Goal: Information Seeking & Learning: Learn about a topic

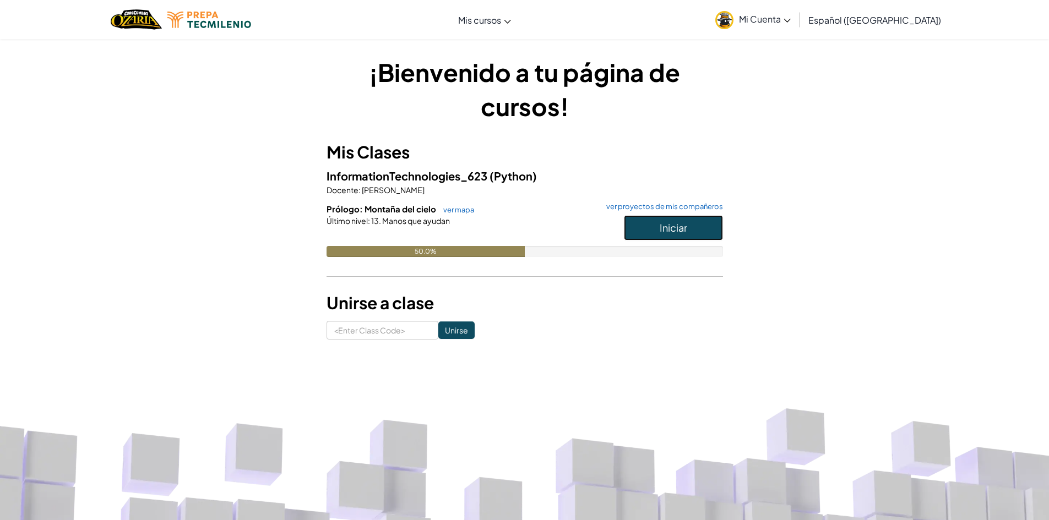
click at [665, 230] on span "Iniciar" at bounding box center [674, 227] width 28 height 13
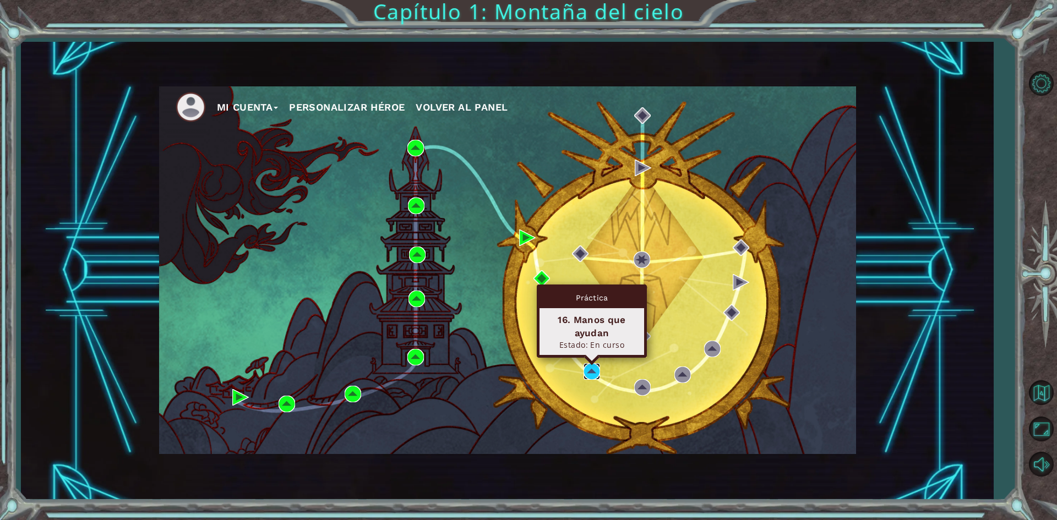
click at [595, 370] on img at bounding box center [592, 371] width 17 height 17
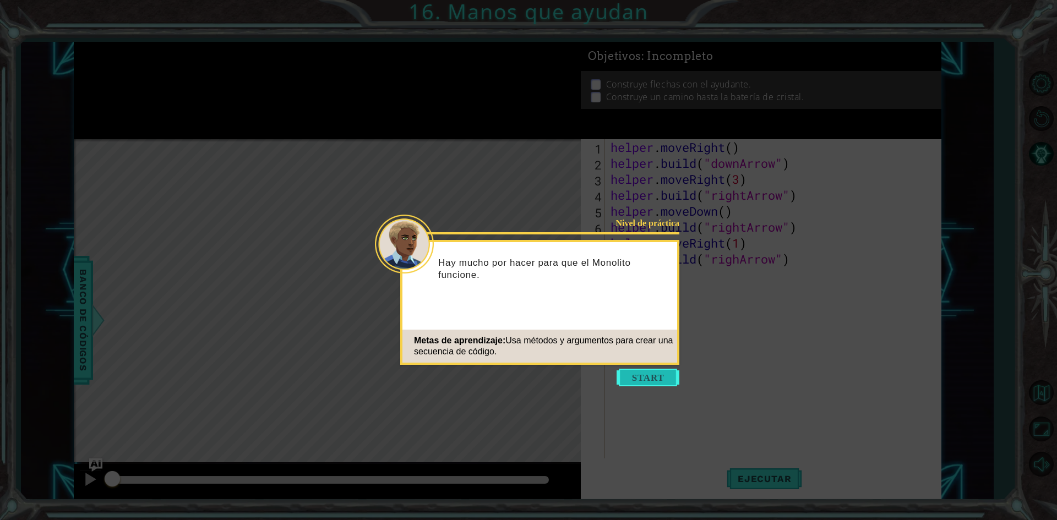
click at [640, 373] on button "Start" at bounding box center [648, 378] width 63 height 18
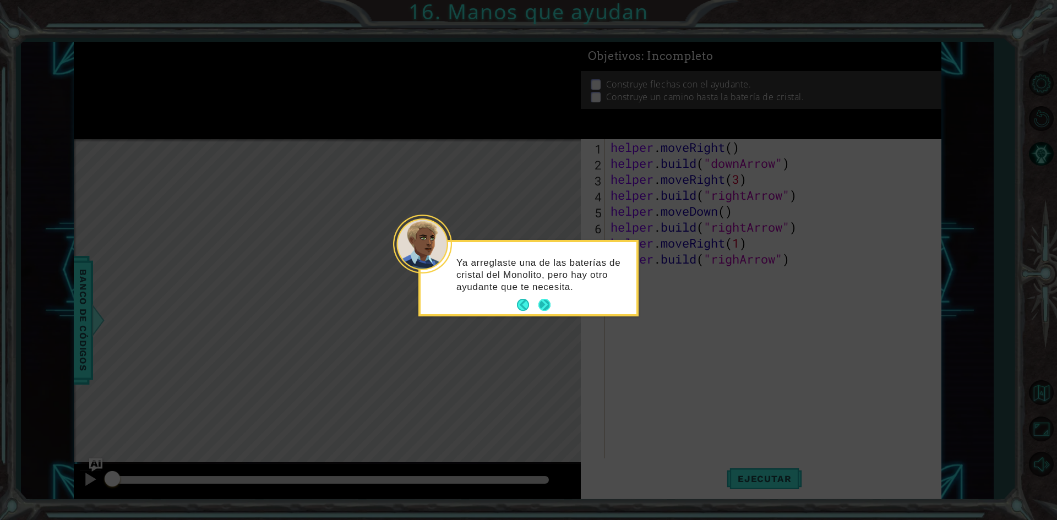
click at [551, 308] on button "Next" at bounding box center [544, 305] width 12 height 12
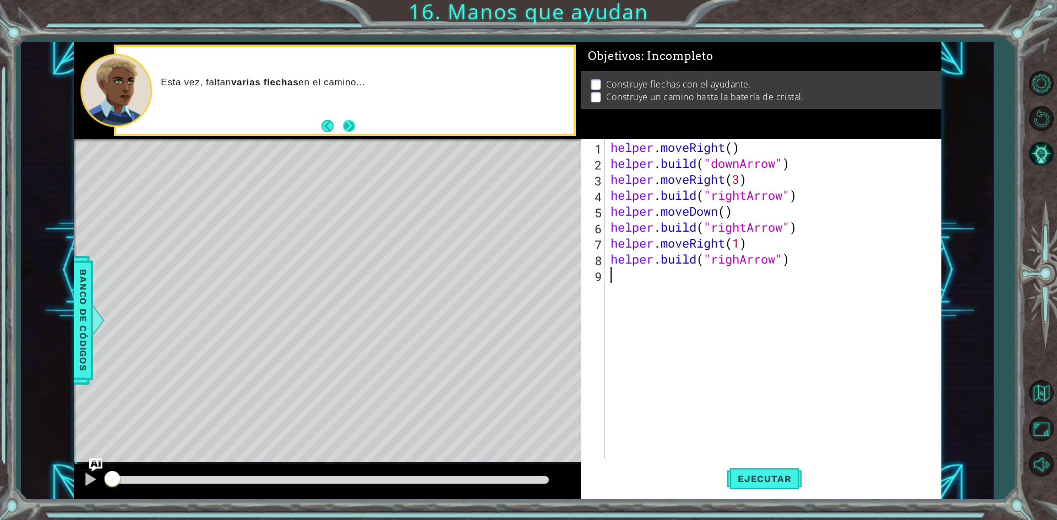
click at [350, 121] on button "Next" at bounding box center [349, 126] width 12 height 12
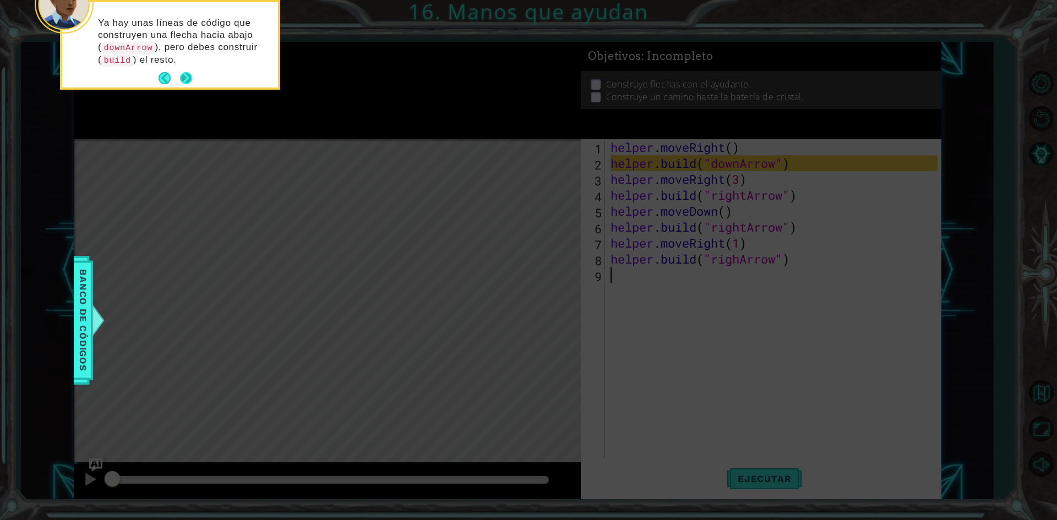
click at [183, 75] on button "Next" at bounding box center [186, 78] width 12 height 12
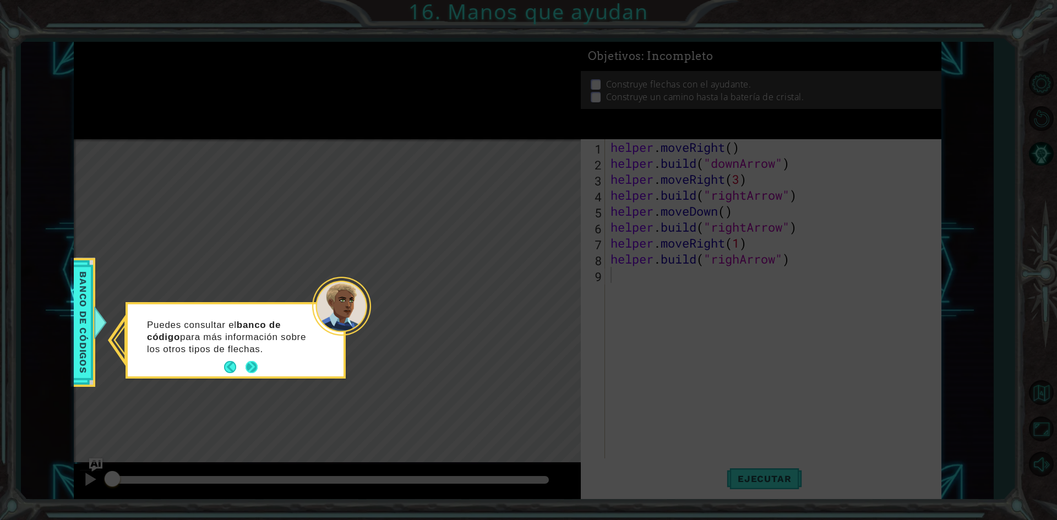
click at [253, 364] on button "Next" at bounding box center [252, 367] width 12 height 12
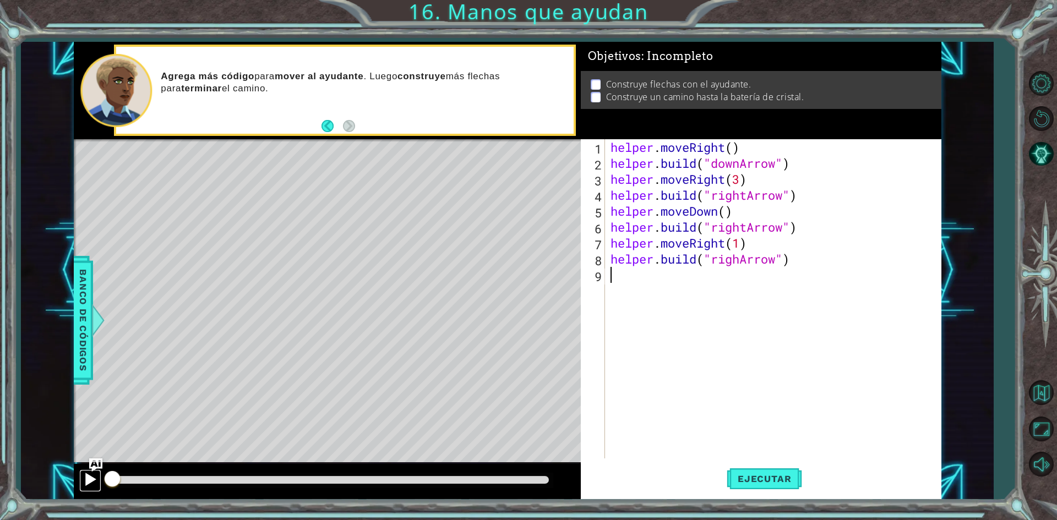
click at [96, 476] on div at bounding box center [90, 479] width 14 height 14
click at [91, 464] on img "Ask AI" at bounding box center [95, 465] width 14 height 14
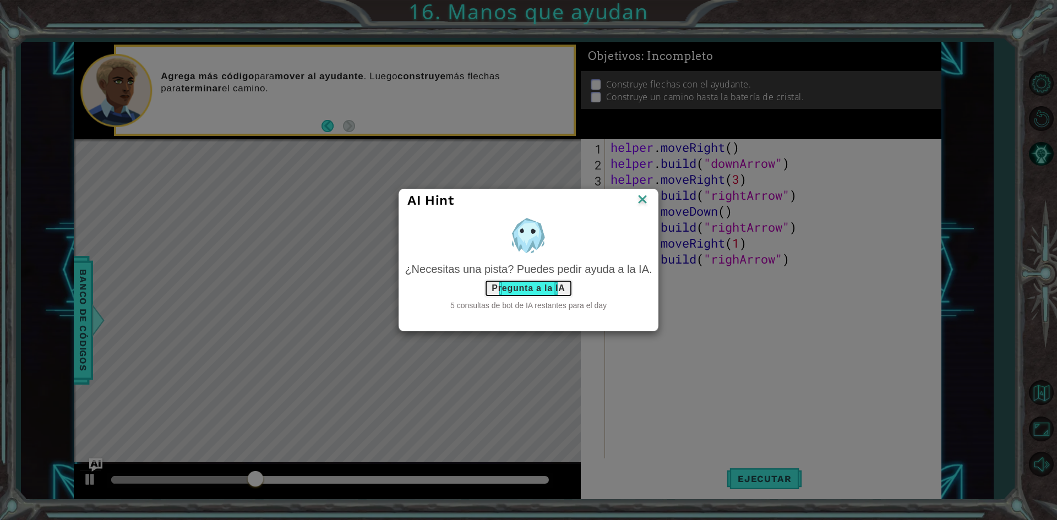
click at [514, 291] on button "Pregunta a la IA" at bounding box center [528, 289] width 88 height 18
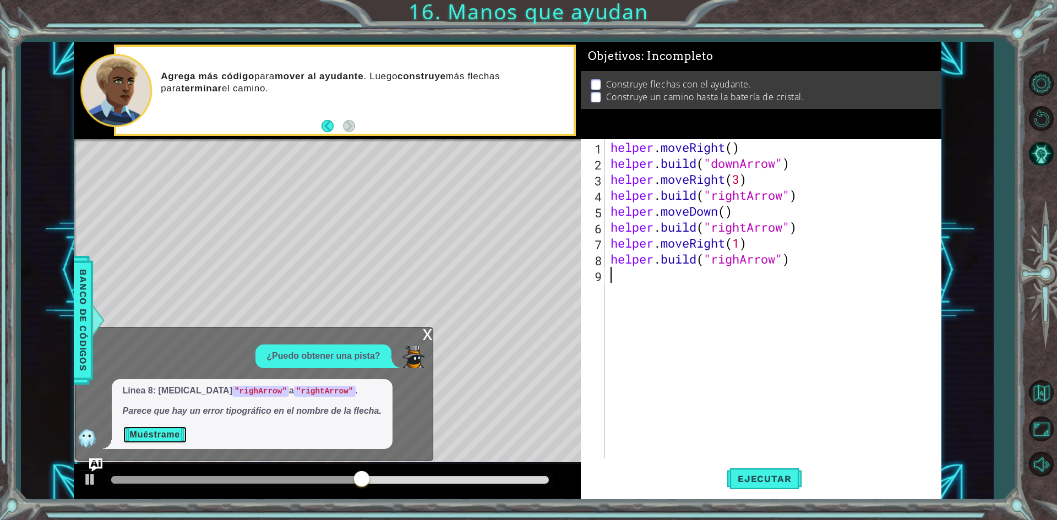
click at [164, 439] on button "Muéstrame" at bounding box center [155, 435] width 64 height 18
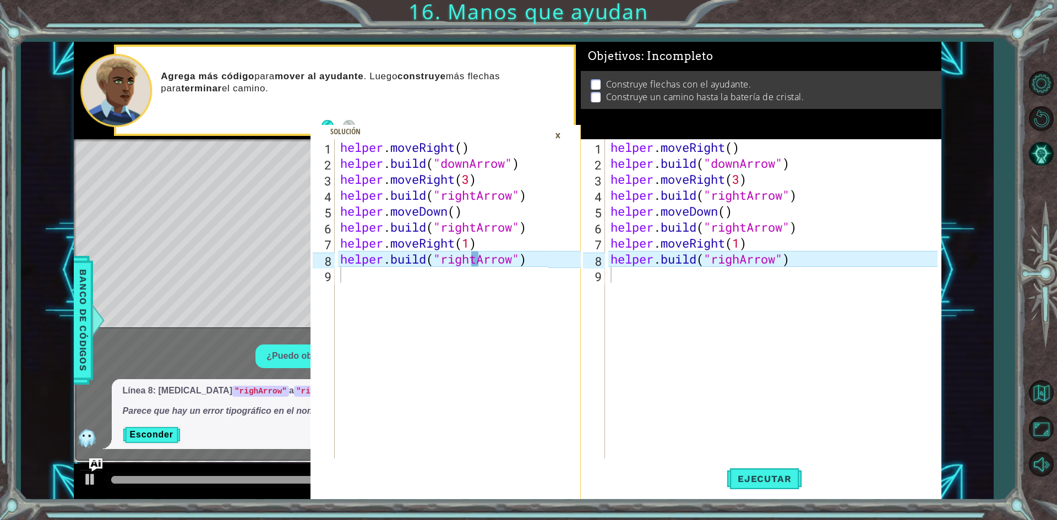
click at [740, 257] on div "helper . moveRight ( ) helper . build ( "downArrow" ) helper . moveRight ( 3 ) …" at bounding box center [775, 314] width 335 height 351
click at [755, 271] on div ""right Arrow" Toca enter" at bounding box center [801, 288] width 208 height 40
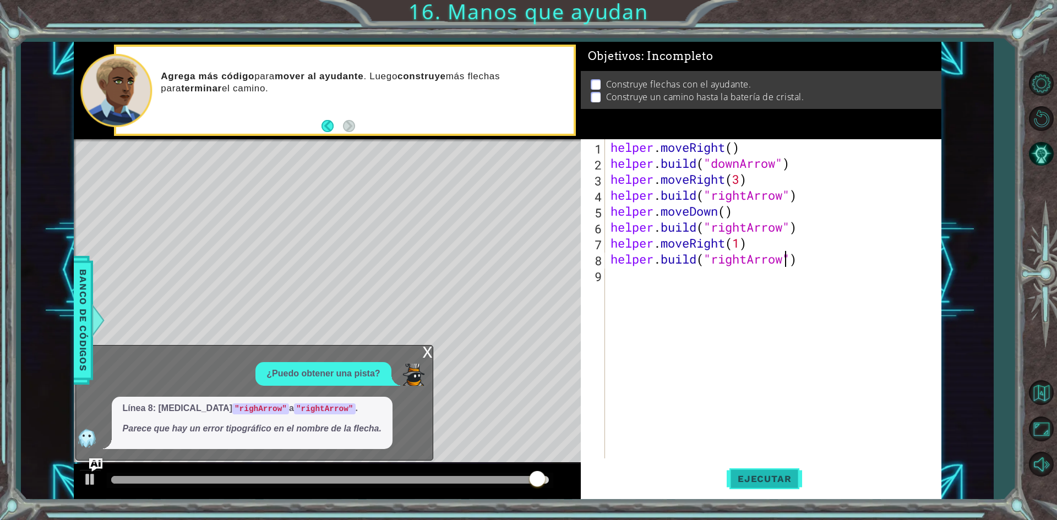
type textarea "[DOMAIN_NAME]("rightArrow")"
click at [758, 475] on span "Ejecutar" at bounding box center [764, 478] width 75 height 11
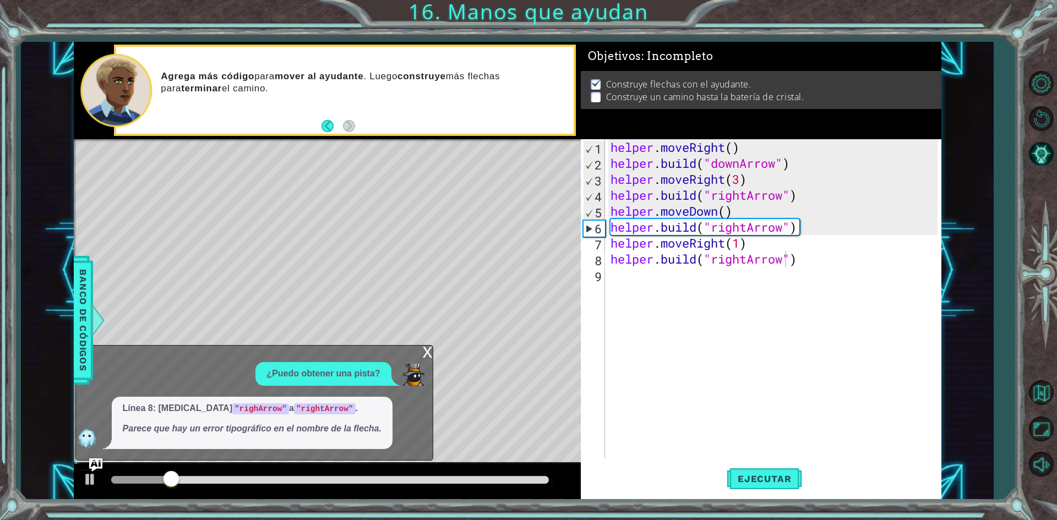
click at [430, 352] on div "x" at bounding box center [428, 351] width 10 height 11
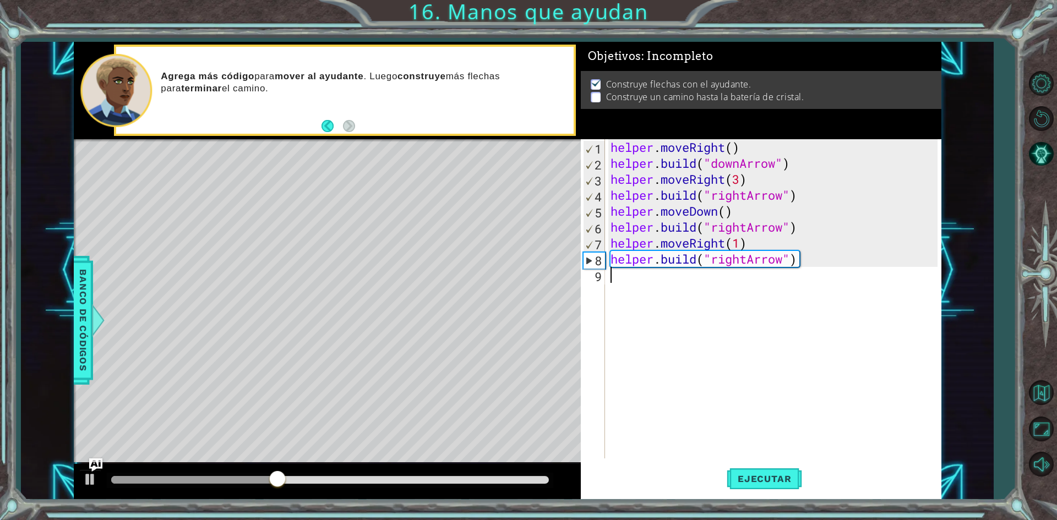
scroll to position [0, 0]
click at [637, 286] on div "helper . moveRight ( ) helper . build ( "downArrow" ) helper . moveRight ( 3 ) …" at bounding box center [775, 314] width 335 height 351
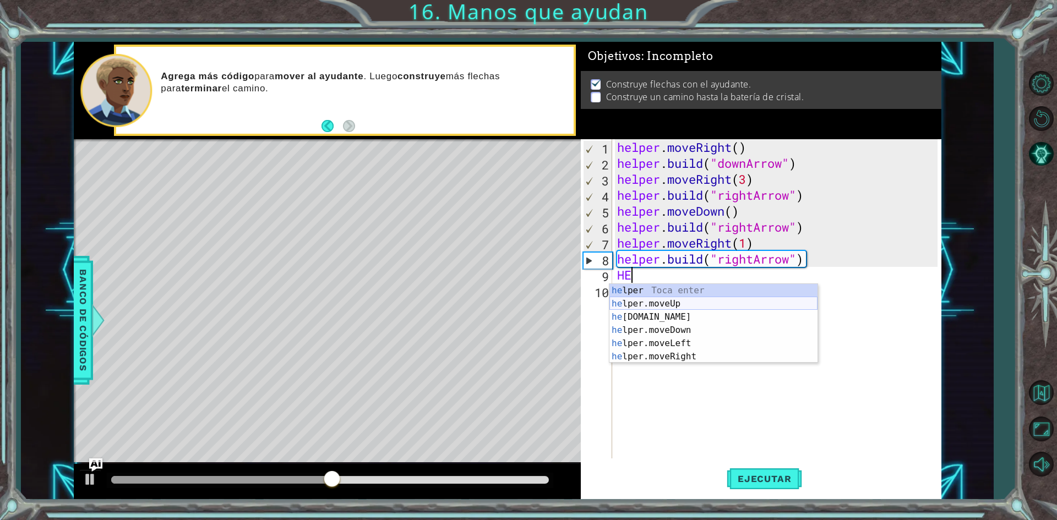
click at [627, 299] on div "he lper Toca enter he lper.moveUp Toca enter he [DOMAIN_NAME] Toca enter he lpe…" at bounding box center [713, 337] width 208 height 106
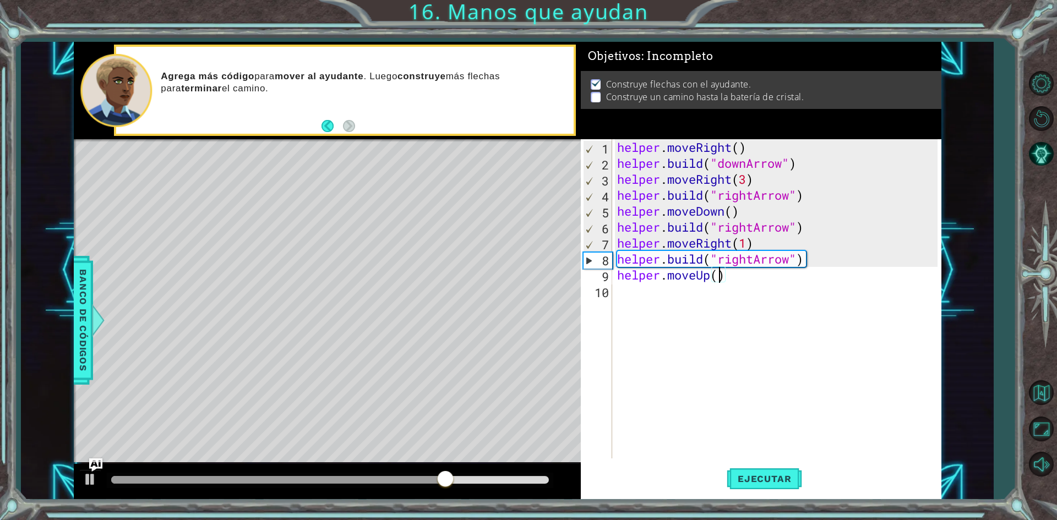
scroll to position [0, 4]
click at [731, 481] on span "Ejecutar" at bounding box center [764, 478] width 75 height 11
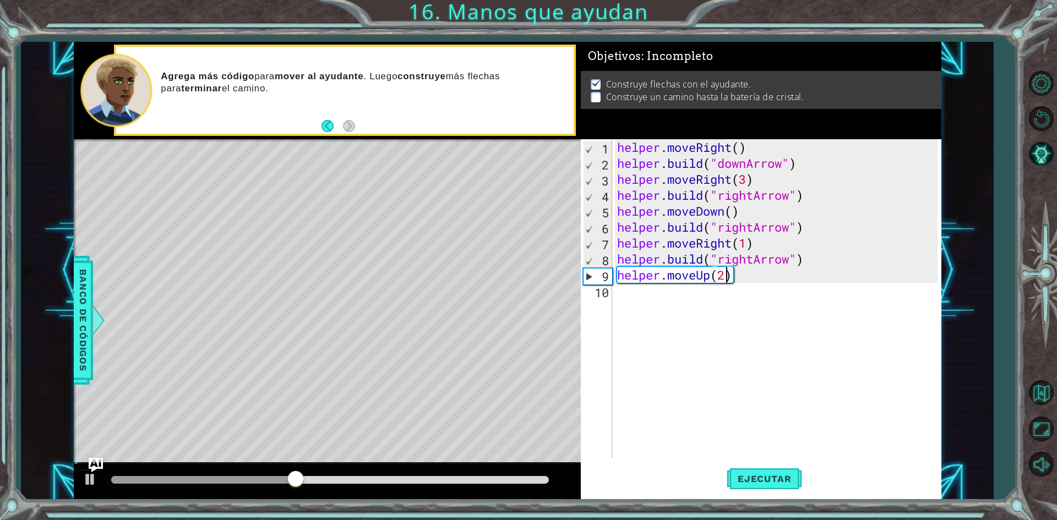
click at [97, 463] on img "Ask AI" at bounding box center [95, 465] width 14 height 14
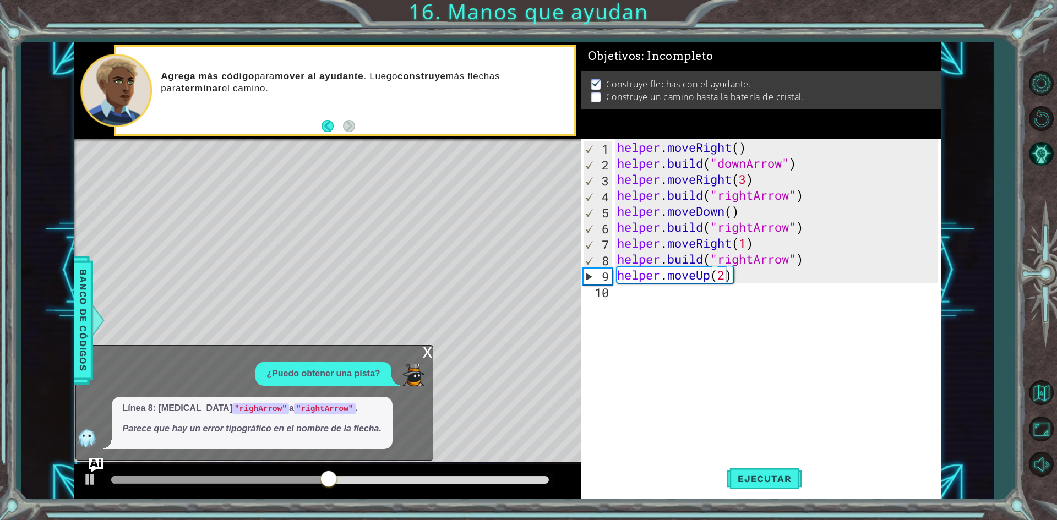
click at [90, 459] on img "Ask AI" at bounding box center [95, 465] width 14 height 14
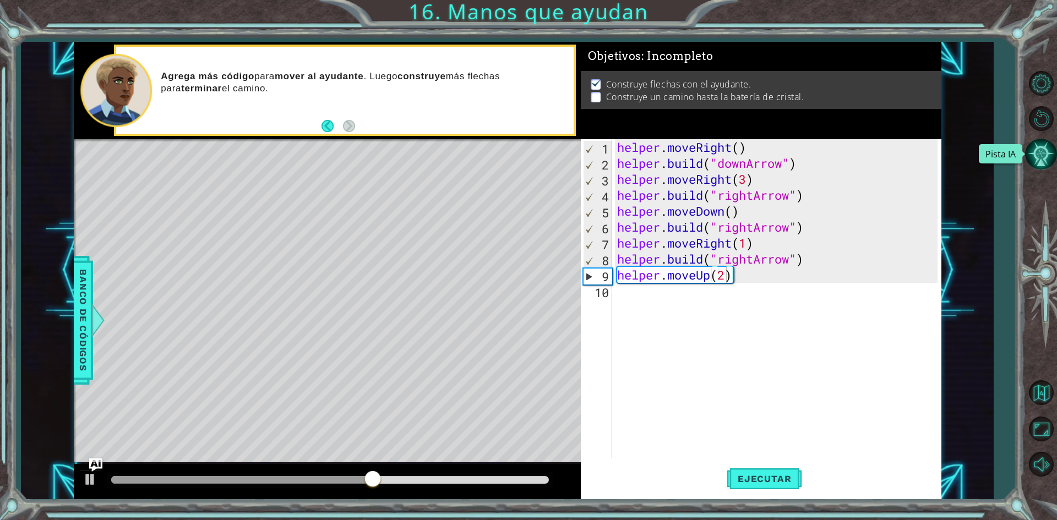
click at [1037, 153] on button "Pista IA" at bounding box center [1041, 154] width 32 height 32
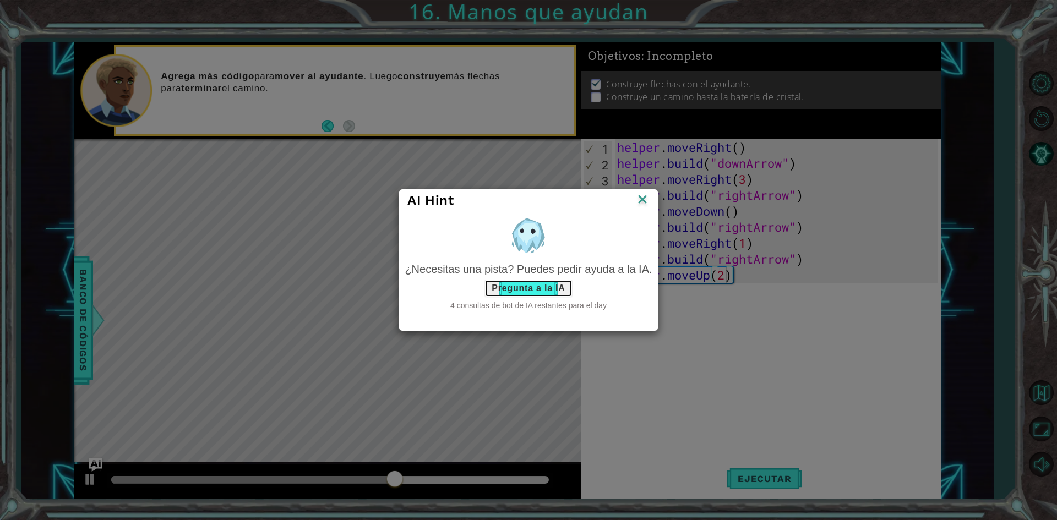
click at [525, 284] on button "Pregunta a la IA" at bounding box center [528, 289] width 88 height 18
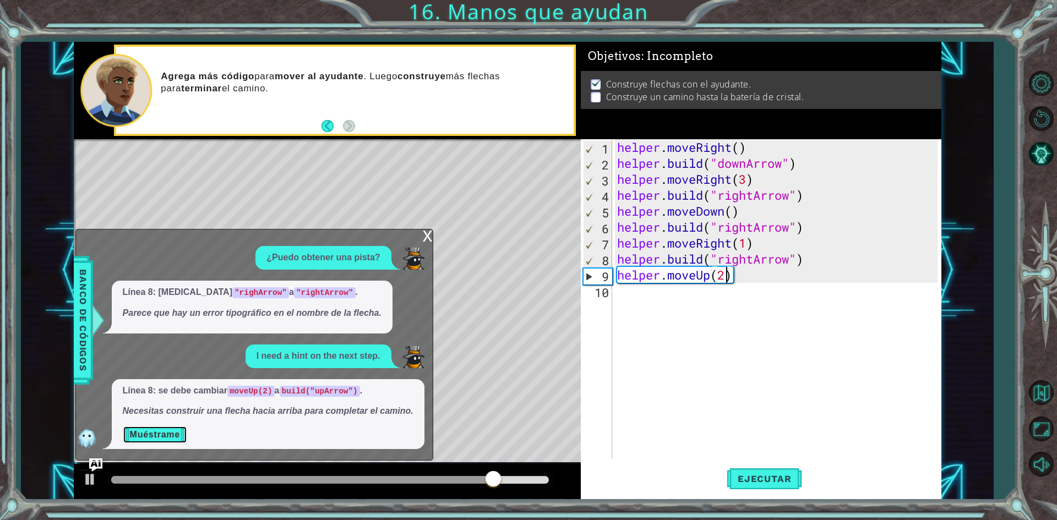
click at [167, 433] on button "Muéstrame" at bounding box center [155, 435] width 64 height 18
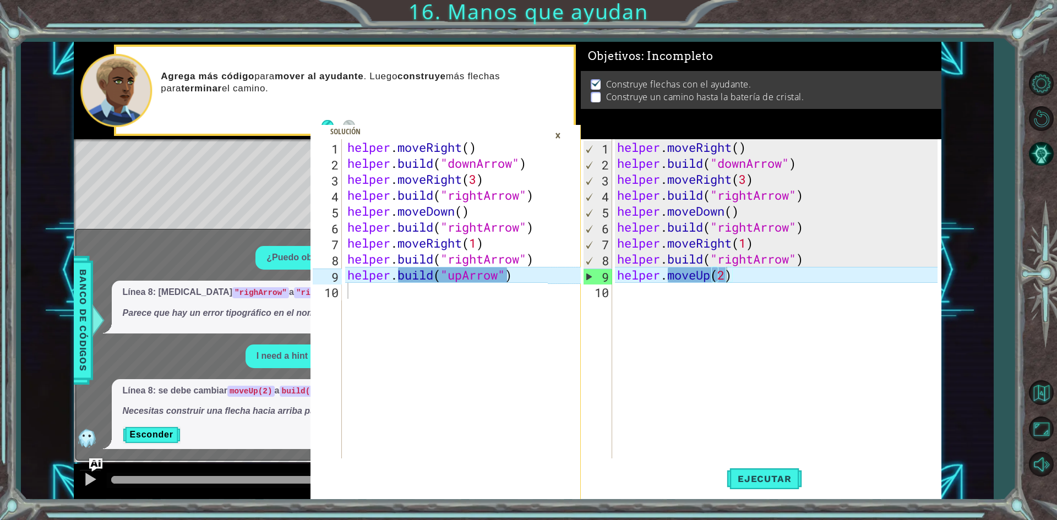
click at [709, 280] on div "helper . moveRight ( ) helper . build ( "downArrow" ) helper . moveRight ( 3 ) …" at bounding box center [779, 314] width 328 height 351
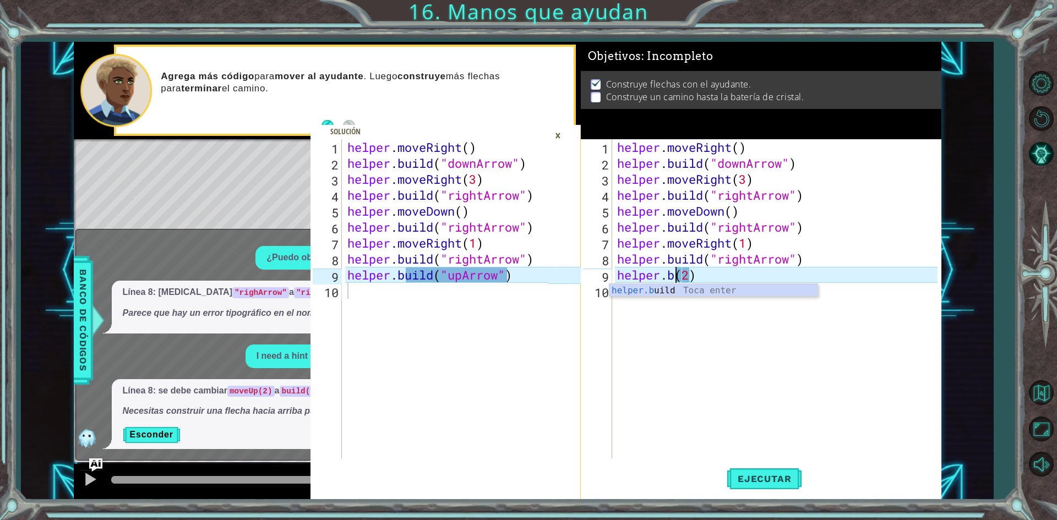
scroll to position [0, 3]
click at [705, 295] on div "helper.bu ild Toca enter" at bounding box center [713, 304] width 208 height 40
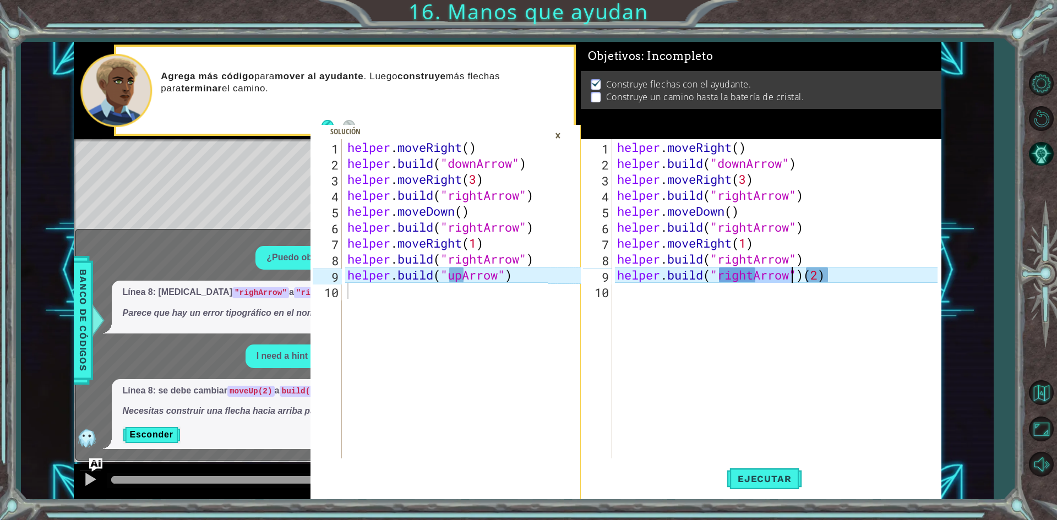
click at [827, 273] on div "helper . moveRight ( ) helper . build ( "downArrow" ) helper . moveRight ( 3 ) …" at bounding box center [779, 314] width 328 height 351
type textarea "[DOMAIN_NAME]("rightArrow")"
click at [744, 284] on div "helper . moveRight ( ) helper . build ( "downArrow" ) helper . moveRight ( 3 ) …" at bounding box center [779, 314] width 328 height 351
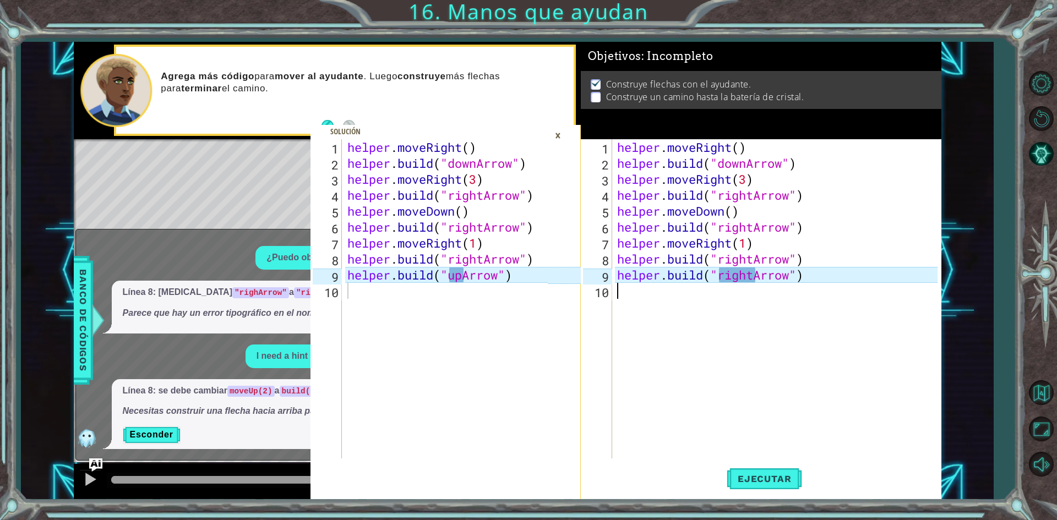
click at [744, 284] on div "helper . moveRight ( ) helper . build ( "downArrow" ) helper . moveRight ( 3 ) …" at bounding box center [779, 314] width 328 height 351
click at [744, 274] on div "helper . moveRight ( ) helper . build ( "downArrow" ) helper . moveRight ( 3 ) …" at bounding box center [779, 314] width 328 height 351
click at [744, 274] on div "helper . moveRight ( ) helper . build ( "downArrow" ) helper . moveRight ( 3 ) …" at bounding box center [776, 298] width 323 height 319
click at [744, 274] on div "helper . moveRight ( ) helper . build ( "downArrow" ) helper . moveRight ( 3 ) …" at bounding box center [779, 314] width 328 height 351
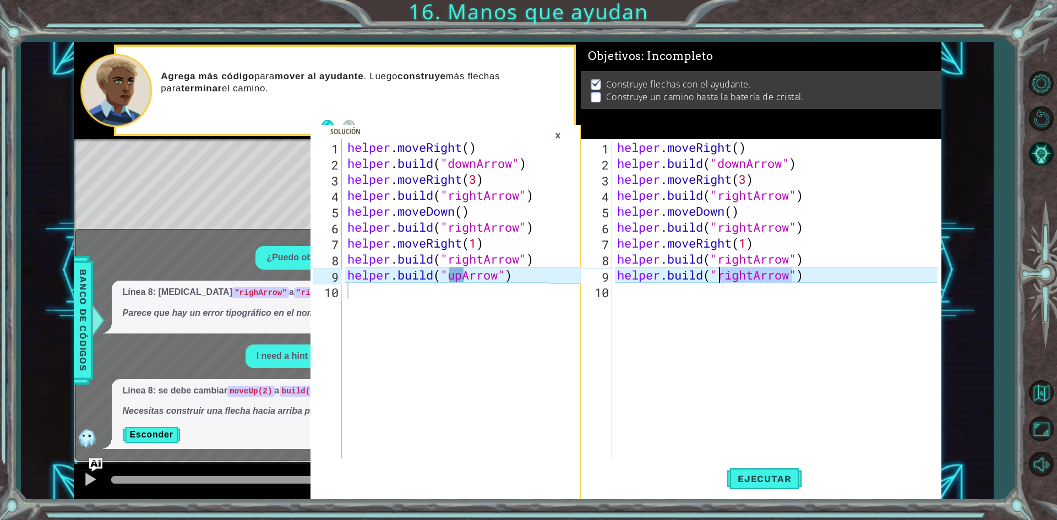
click at [744, 274] on div "helper . moveRight ( ) helper . build ( "downArrow" ) helper . moveRight ( 3 ) …" at bounding box center [779, 314] width 328 height 351
click at [753, 275] on div "helper . moveRight ( ) helper . build ( "downArrow" ) helper . moveRight ( 3 ) …" at bounding box center [776, 298] width 323 height 319
click at [753, 275] on div "helper . moveRight ( ) helper . build ( "downArrow" ) helper . moveRight ( 3 ) …" at bounding box center [779, 314] width 328 height 351
click at [753, 275] on div "helper . moveRight ( ) helper . build ( "downArrow" ) helper . moveRight ( 3 ) …" at bounding box center [776, 298] width 323 height 319
drag, startPoint x: 753, startPoint y: 275, endPoint x: 722, endPoint y: 275, distance: 30.8
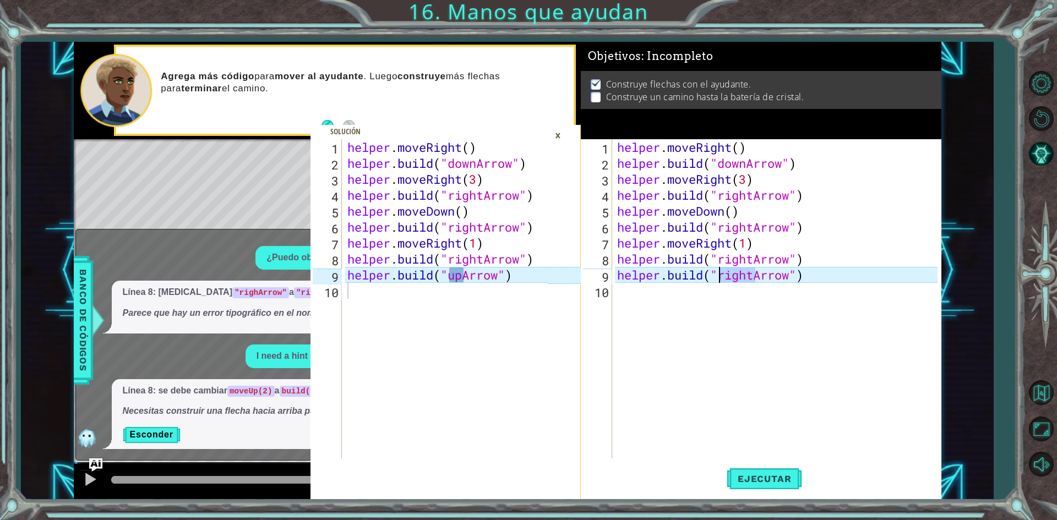
click at [722, 275] on div "helper . moveRight ( ) helper . build ( "downArrow" ) helper . moveRight ( 3 ) …" at bounding box center [779, 314] width 328 height 351
click at [755, 276] on div "helper . moveRight ( ) helper . build ( "downArrow" ) helper . moveRight ( 3 ) …" at bounding box center [779, 314] width 328 height 351
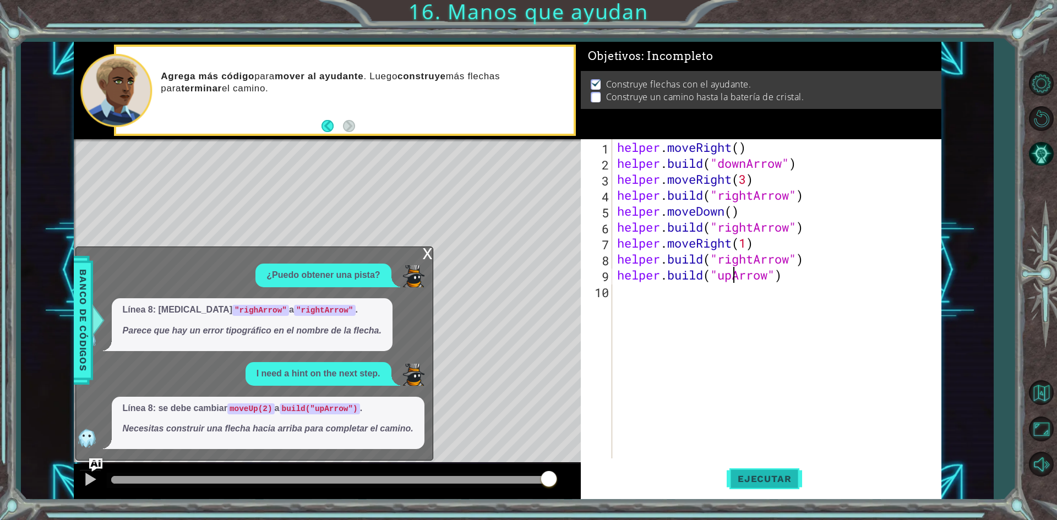
type textarea "[DOMAIN_NAME]("upArrow")"
click at [780, 473] on span "Ejecutar" at bounding box center [764, 478] width 75 height 11
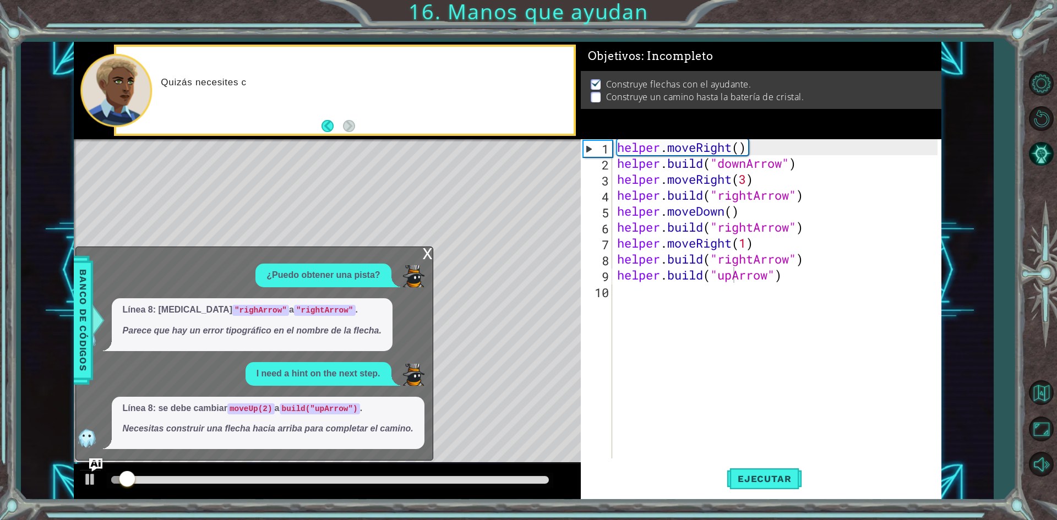
click at [424, 251] on div "x" at bounding box center [428, 252] width 10 height 11
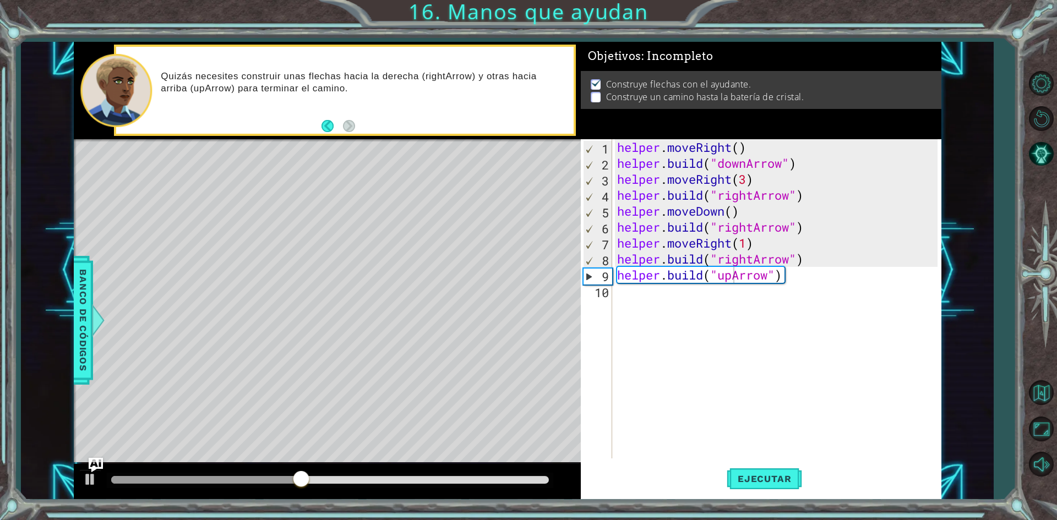
click at [96, 458] on img "Ask AI" at bounding box center [95, 465] width 14 height 14
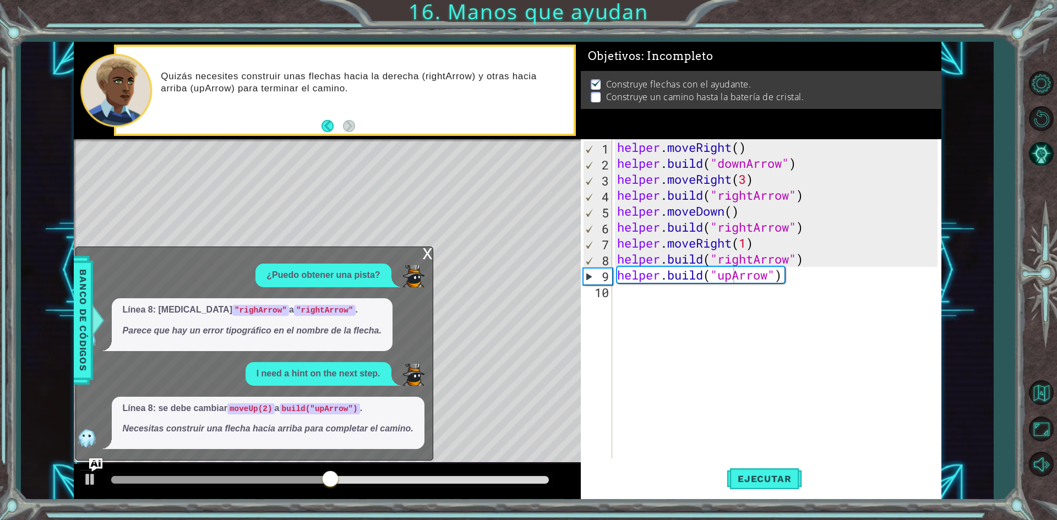
click at [254, 409] on code "moveUp(2)" at bounding box center [250, 409] width 47 height 11
click at [428, 249] on div "x" at bounding box center [428, 252] width 10 height 11
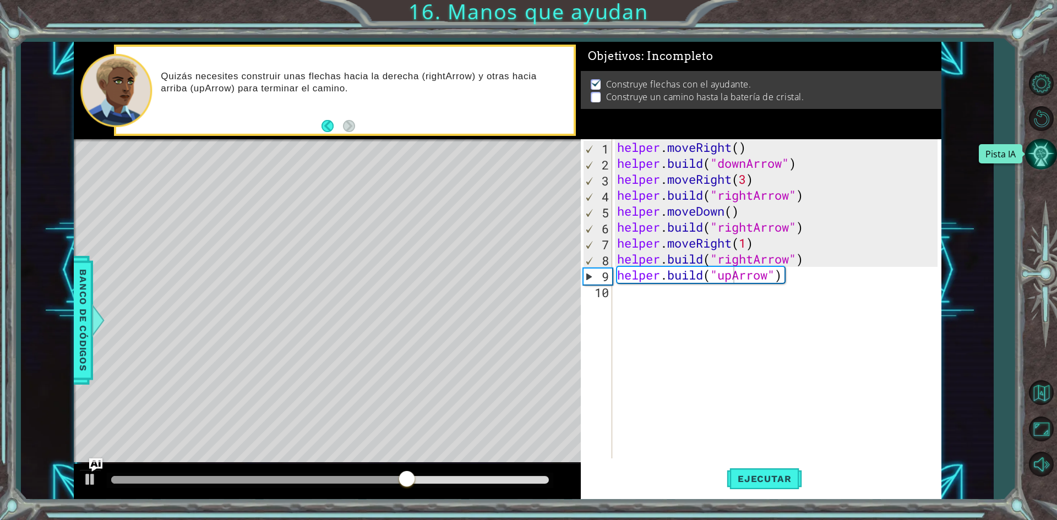
click at [1048, 142] on button "Pista IA" at bounding box center [1041, 154] width 32 height 32
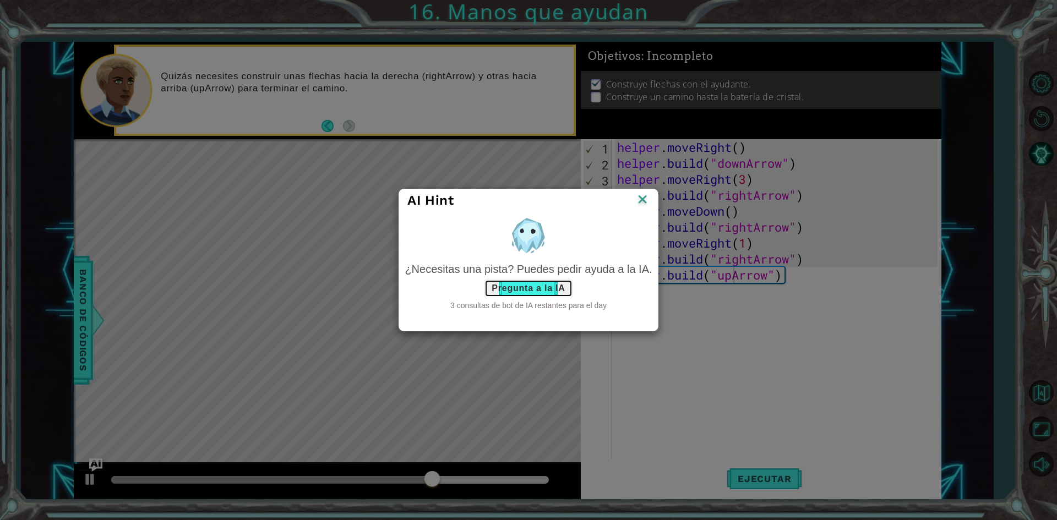
click at [525, 287] on button "Pregunta a la IA" at bounding box center [528, 289] width 88 height 18
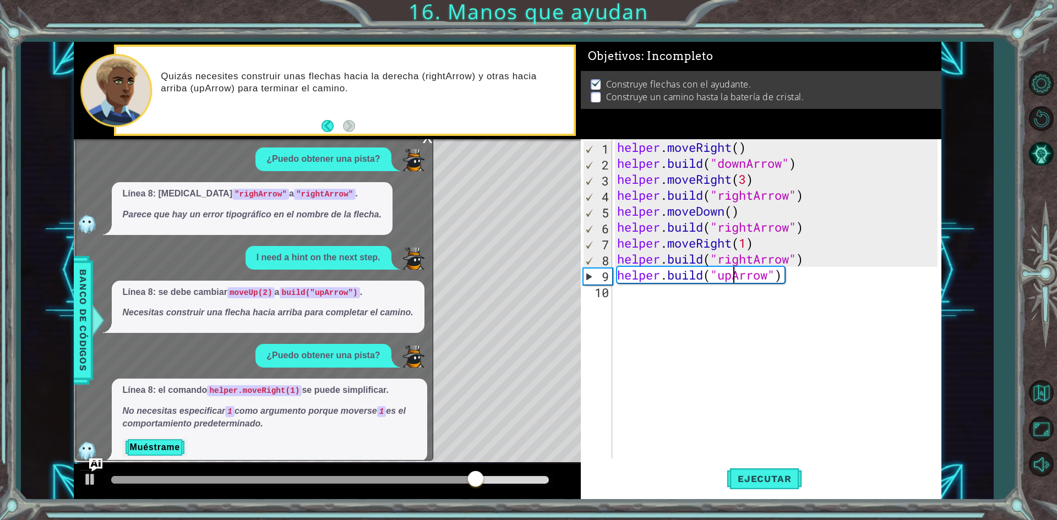
scroll to position [12, 0]
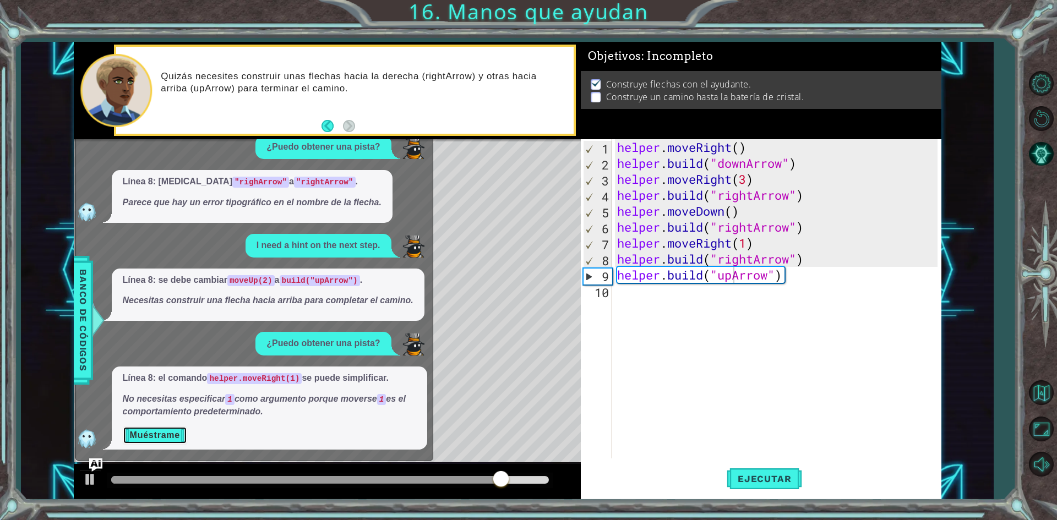
click at [162, 437] on button "Muéstrame" at bounding box center [155, 436] width 64 height 18
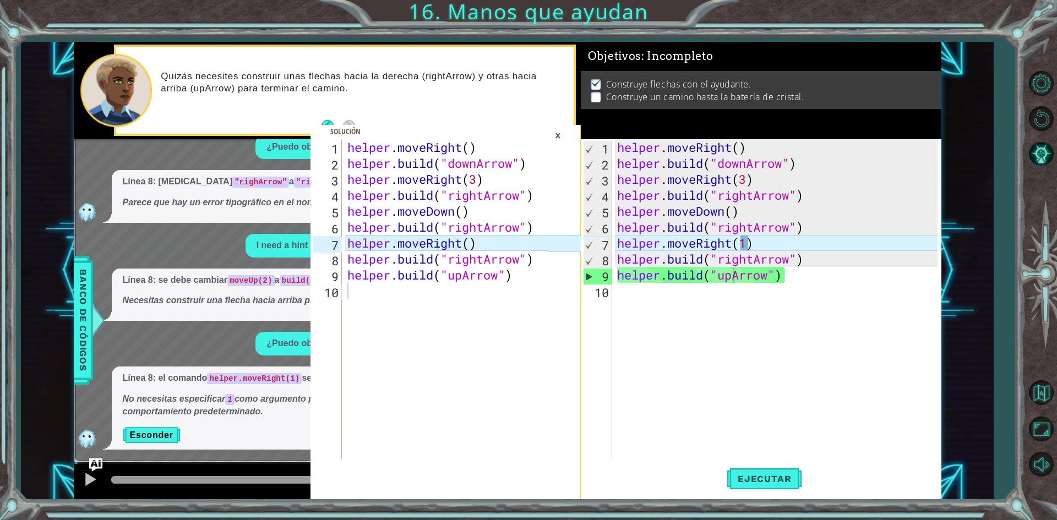
click at [745, 242] on div "helper . moveRight ( ) helper . build ( "downArrow" ) helper . moveRight ( 3 ) …" at bounding box center [779, 314] width 328 height 351
type textarea "helper.moveRight()"
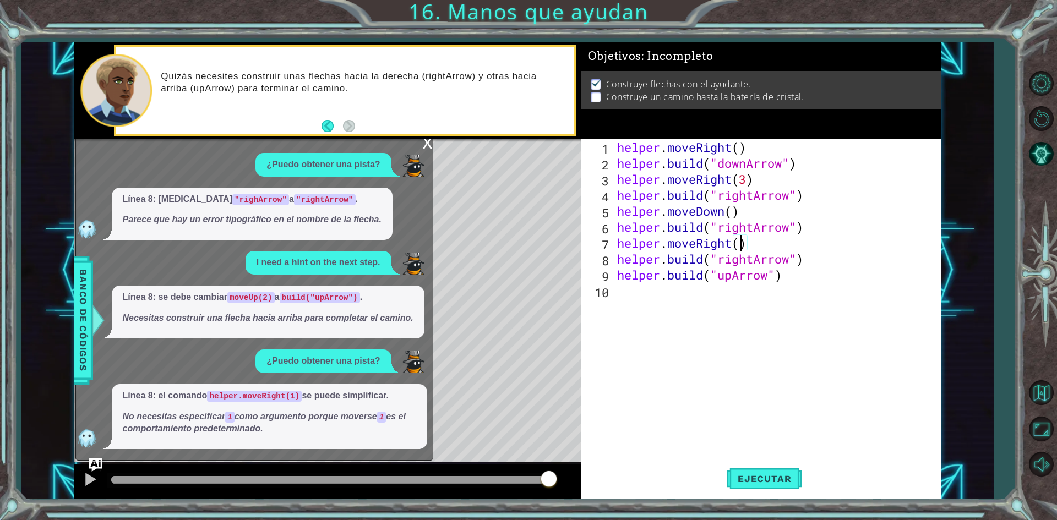
scroll to position [0, 0]
click at [757, 469] on button "Ejecutar" at bounding box center [764, 479] width 75 height 36
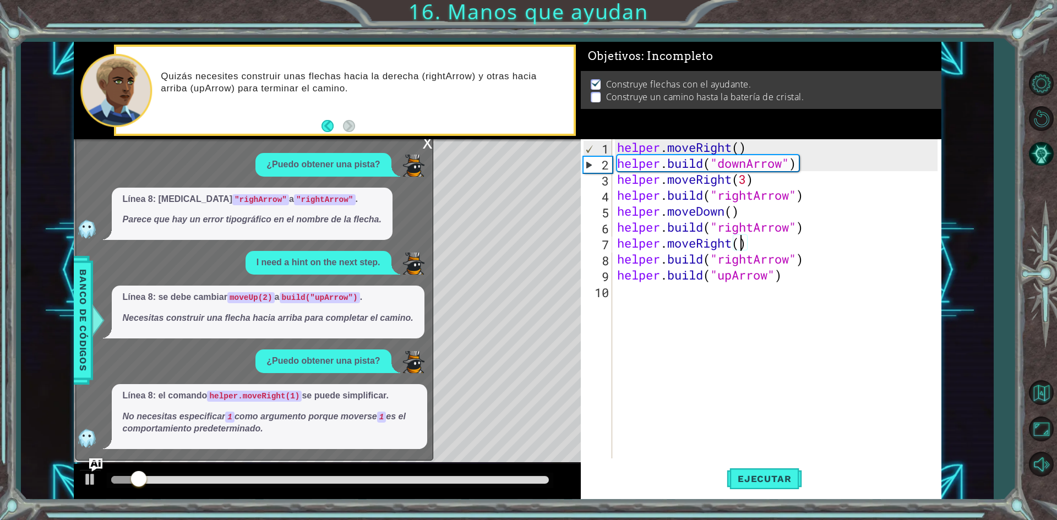
click at [425, 141] on div "x" at bounding box center [428, 142] width 10 height 11
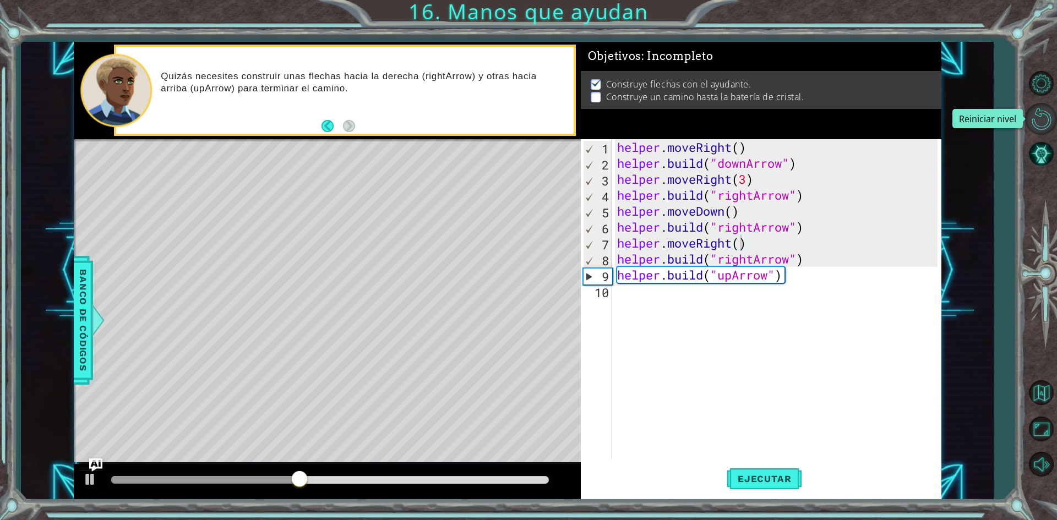
click at [1048, 112] on button "Reiniciar nivel" at bounding box center [1041, 119] width 32 height 32
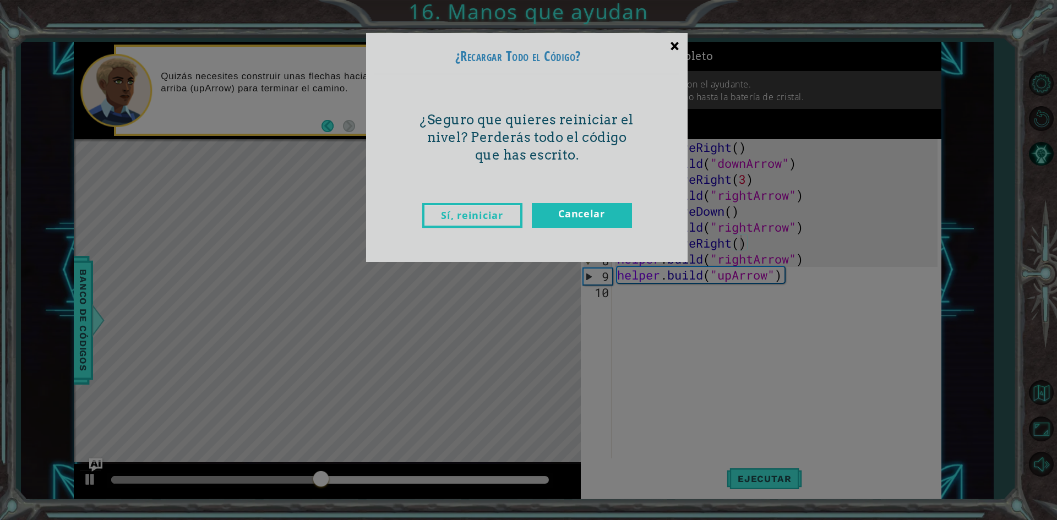
click at [677, 32] on div "×" at bounding box center [675, 46] width 26 height 32
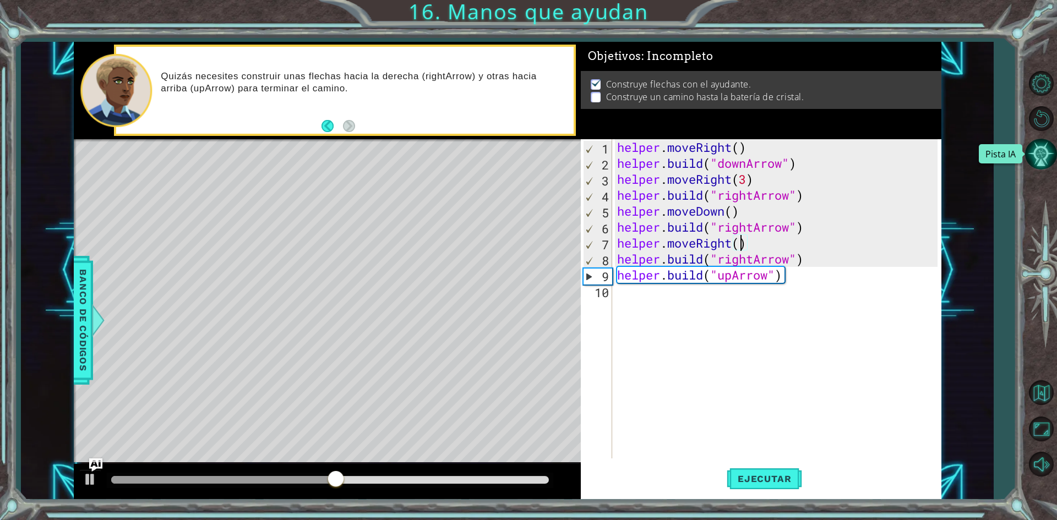
click at [1046, 152] on button "Pista IA" at bounding box center [1041, 154] width 32 height 32
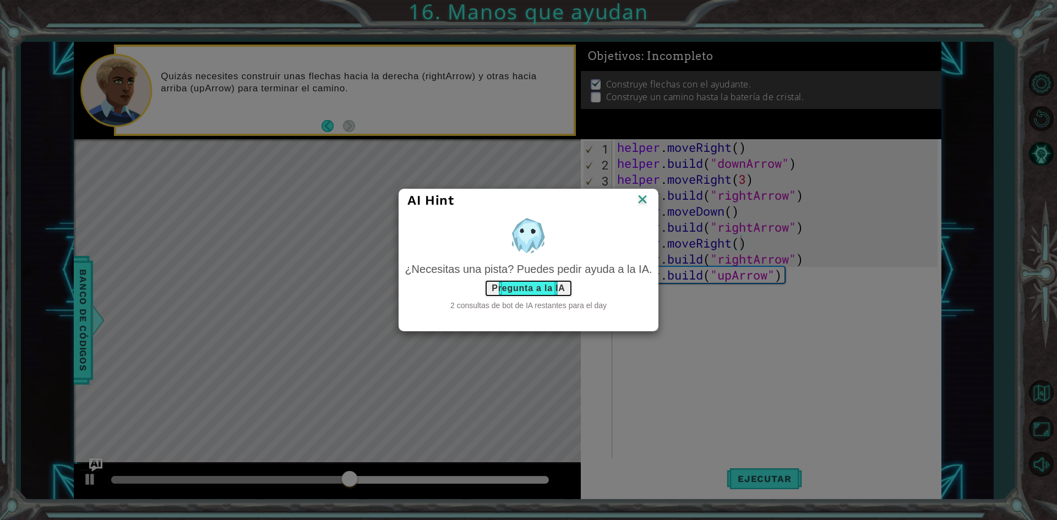
click at [523, 281] on button "Pregunta a la IA" at bounding box center [528, 289] width 88 height 18
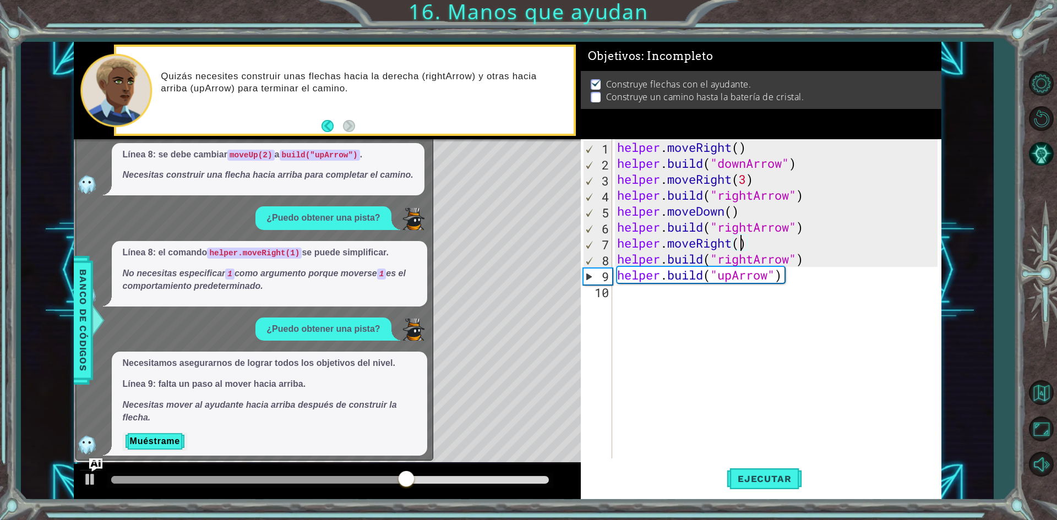
scroll to position [144, 0]
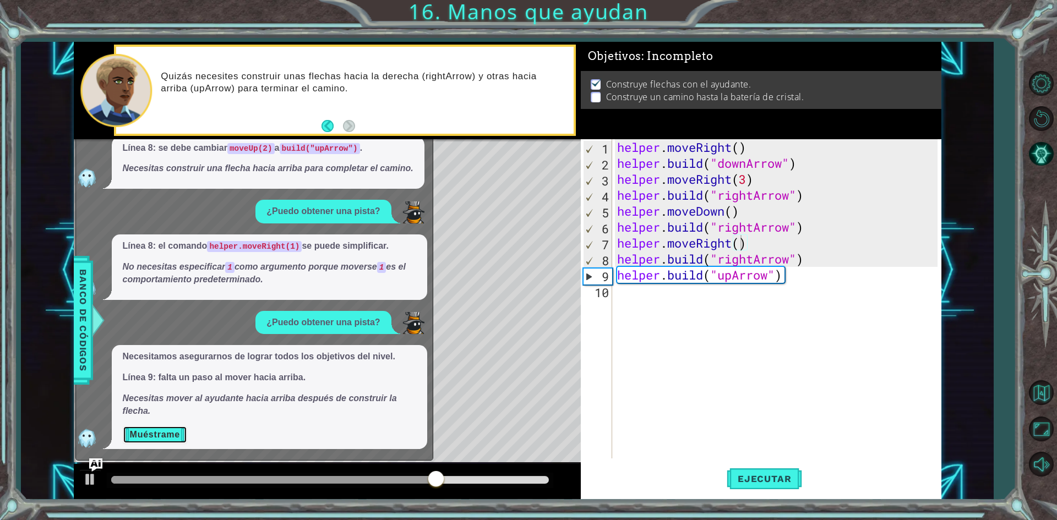
click at [175, 431] on button "Muéstrame" at bounding box center [155, 435] width 64 height 18
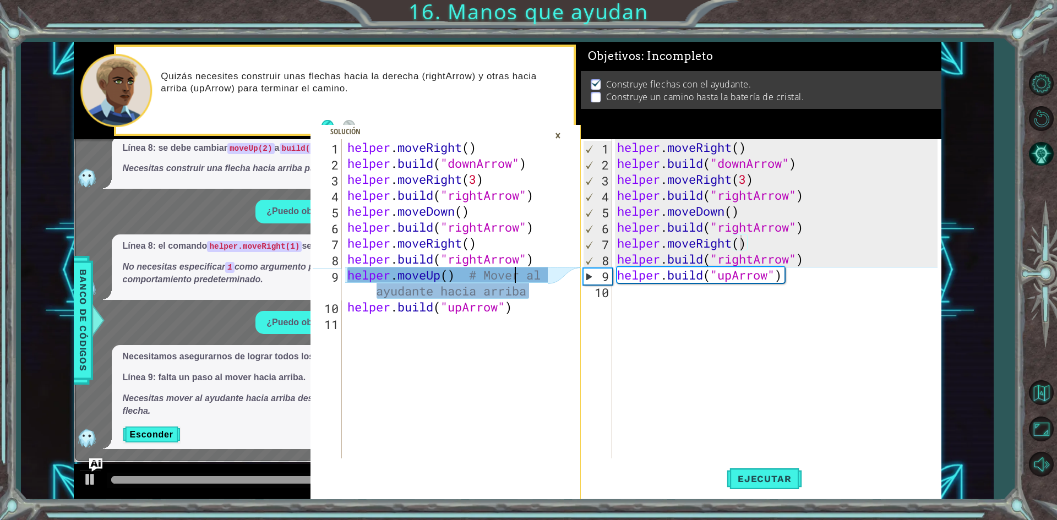
click at [515, 274] on div "helper . moveRight ( ) helper . build ( "downArrow" ) helper . moveRight ( 3 ) …" at bounding box center [449, 314] width 208 height 351
click at [464, 280] on div "helper . moveRight ( ) helper . build ( "downArrow" ) helper . moveRight ( 3 ) …" at bounding box center [449, 314] width 208 height 351
drag, startPoint x: 348, startPoint y: 274, endPoint x: 353, endPoint y: 280, distance: 7.4
click at [355, 280] on div "helper . moveRight ( ) helper . build ( "downArrow" ) helper . moveRight ( 3 ) …" at bounding box center [449, 314] width 208 height 351
click at [342, 284] on div "helper.moveUp() # Mover al ayudante hacia arriba 1 2 3 4 5 6 7 8 9 10 11 helper…" at bounding box center [429, 298] width 237 height 319
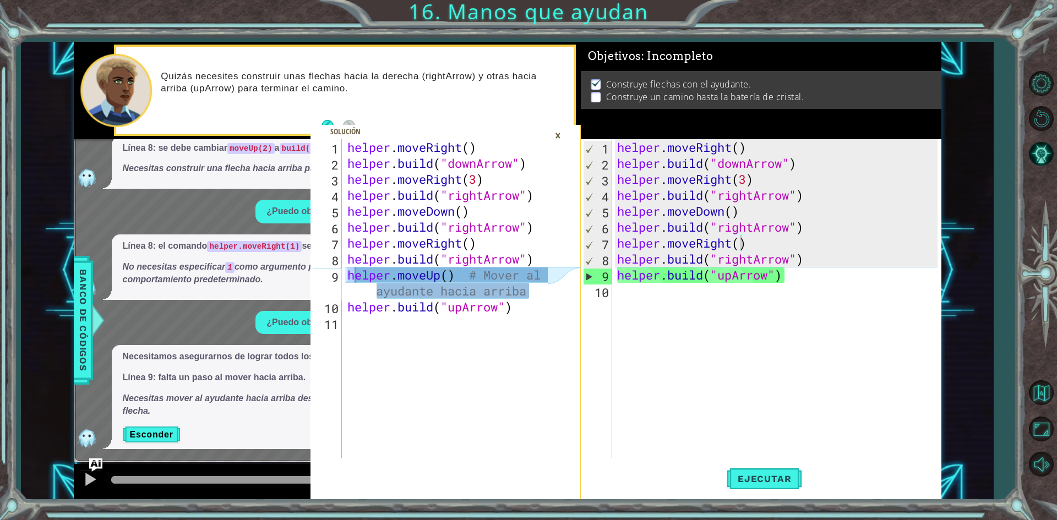
click at [348, 284] on div "helper . moveRight ( ) helper . build ( "downArrow" ) helper . moveRight ( 3 ) …" at bounding box center [449, 314] width 208 height 351
click at [347, 278] on div "helper.moveUp() # Mover al ayudante hacia arriba 1 2 3 4 5 6 7 8 9 10 11 helper…" at bounding box center [429, 298] width 237 height 319
click at [347, 278] on div "helper . moveRight ( ) helper . build ( "downArrow" ) helper . moveRight ( 3 ) …" at bounding box center [449, 314] width 208 height 351
drag, startPoint x: 347, startPoint y: 278, endPoint x: 431, endPoint y: 275, distance: 83.2
click at [431, 275] on div "helper . moveRight ( ) helper . build ( "downArrow" ) helper . moveRight ( 3 ) …" at bounding box center [449, 314] width 208 height 351
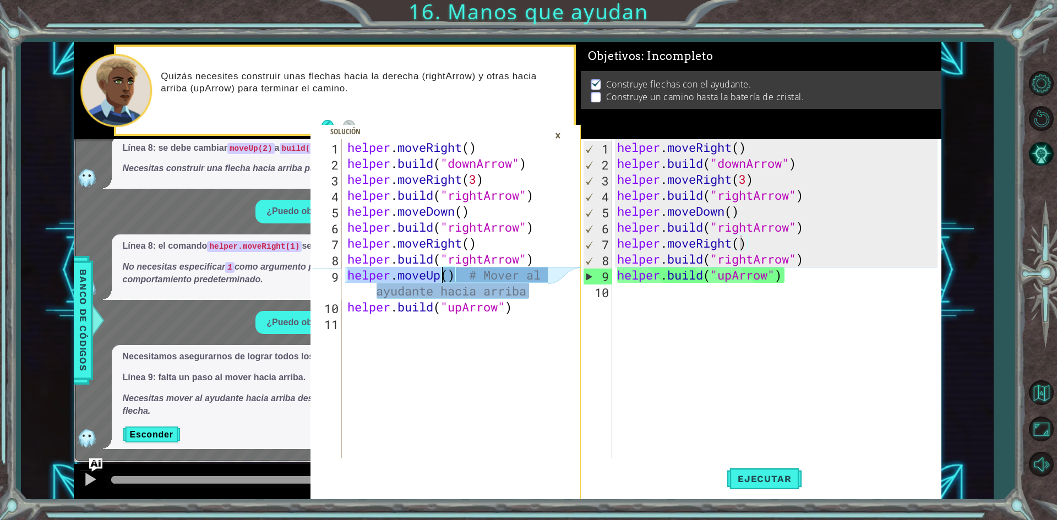
click at [347, 275] on div "helper . moveRight ( ) helper . build ( "downArrow" ) helper . moveRight ( 3 ) …" at bounding box center [446, 298] width 203 height 319
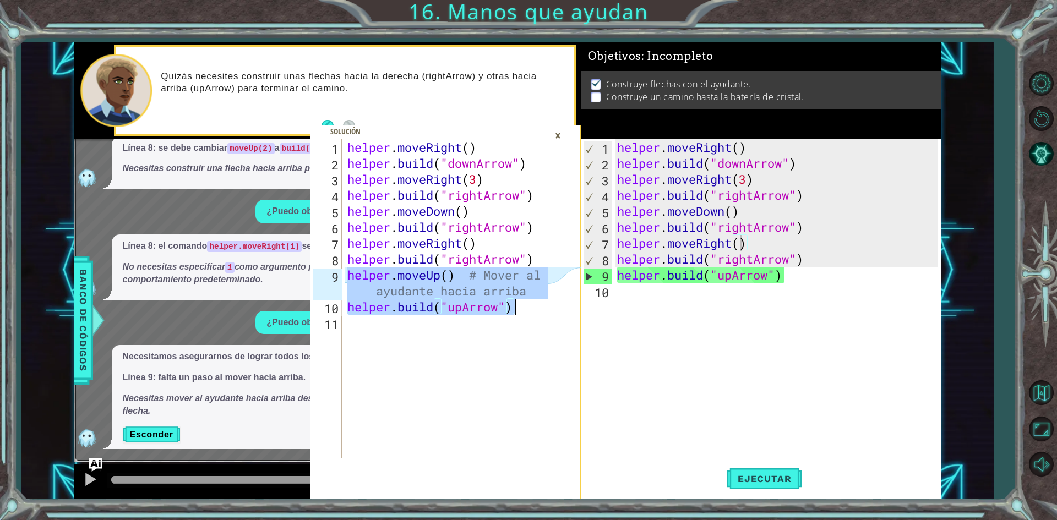
drag, startPoint x: 347, startPoint y: 275, endPoint x: 519, endPoint y: 309, distance: 175.7
click at [519, 309] on div "helper . moveRight ( ) helper . build ( "downArrow" ) helper . moveRight ( 3 ) …" at bounding box center [449, 314] width 208 height 351
type textarea "helper.moveUp() # Mover al ayudante hacia arriba [DOMAIN_NAME]("upArrow")"
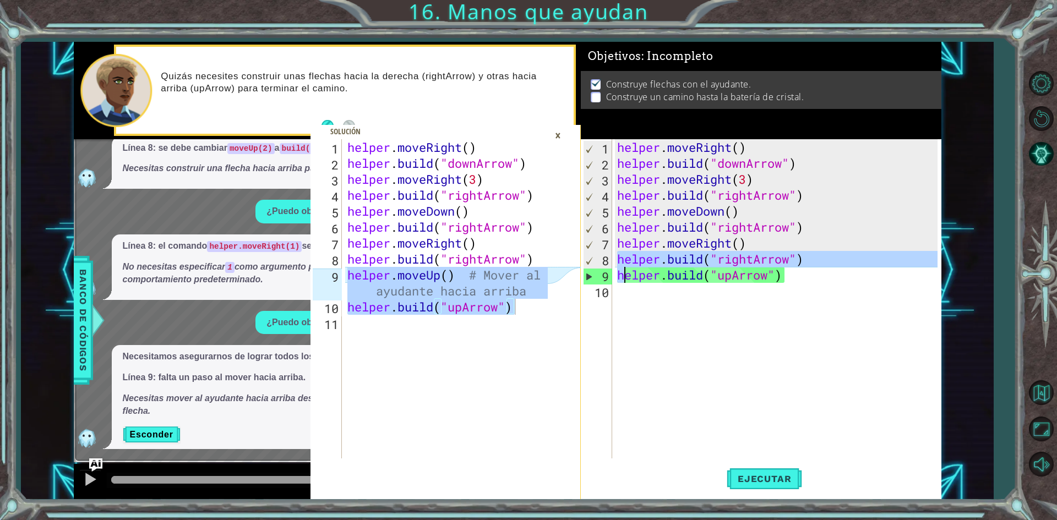
click at [622, 268] on div "helper . moveRight ( ) helper . build ( "downArrow" ) helper . moveRight ( 3 ) …" at bounding box center [779, 314] width 328 height 351
click at [609, 269] on div "9" at bounding box center [598, 277] width 29 height 16
type textarea "[DOMAIN_NAME]("upArrow")"
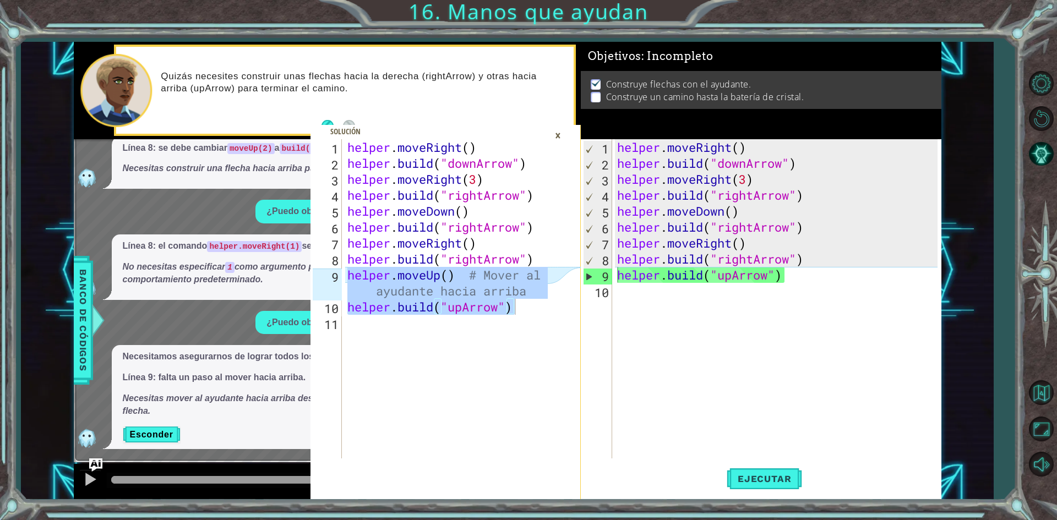
drag, startPoint x: 613, startPoint y: 271, endPoint x: 795, endPoint y: 280, distance: 182.4
click at [794, 280] on div "[DOMAIN_NAME]("upArrow") 1 2 3 4 5 6 7 8 9 10 helper . moveRight ( ) helper . b…" at bounding box center [759, 298] width 357 height 319
click at [796, 280] on div "helper . moveRight ( ) helper . build ( "downArrow" ) helper . moveRight ( 3 ) …" at bounding box center [779, 314] width 328 height 351
drag, startPoint x: 796, startPoint y: 280, endPoint x: 612, endPoint y: 271, distance: 184.1
click at [612, 271] on div "[DOMAIN_NAME]("upArrow") 1 2 3 4 5 6 7 8 9 10 helper . moveRight ( ) helper . b…" at bounding box center [759, 298] width 357 height 319
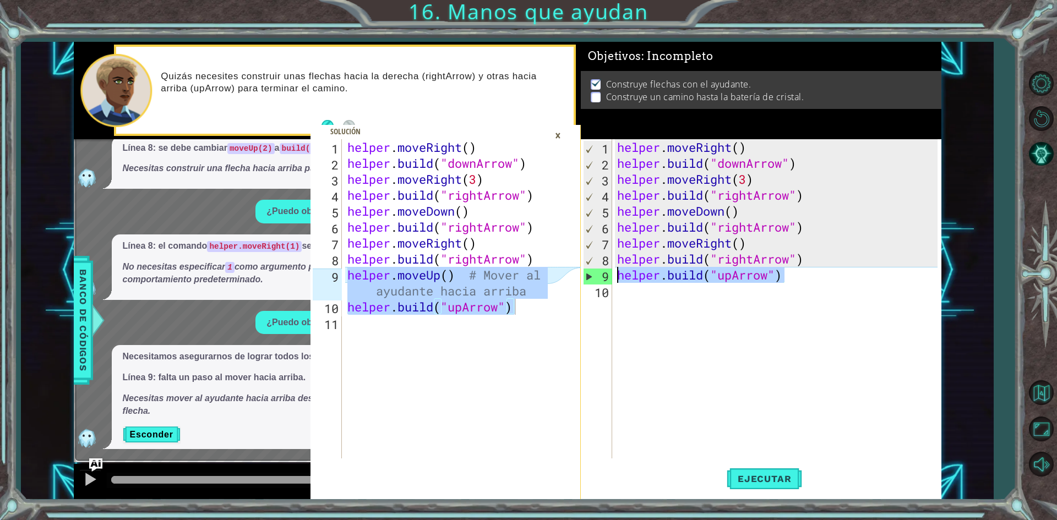
scroll to position [127, 0]
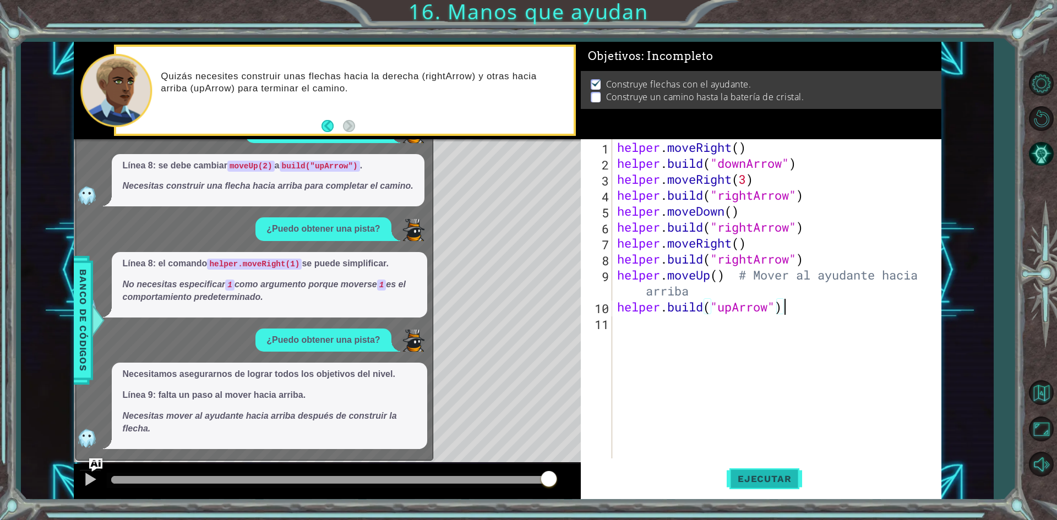
click at [754, 473] on button "Ejecutar" at bounding box center [764, 479] width 75 height 36
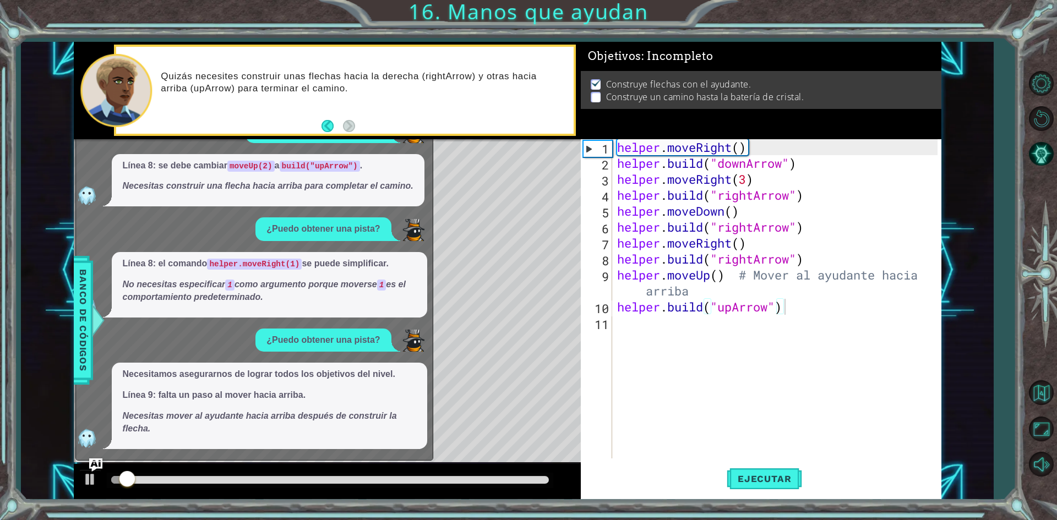
click at [447, 241] on div "Level Map" at bounding box center [328, 301] width 509 height 324
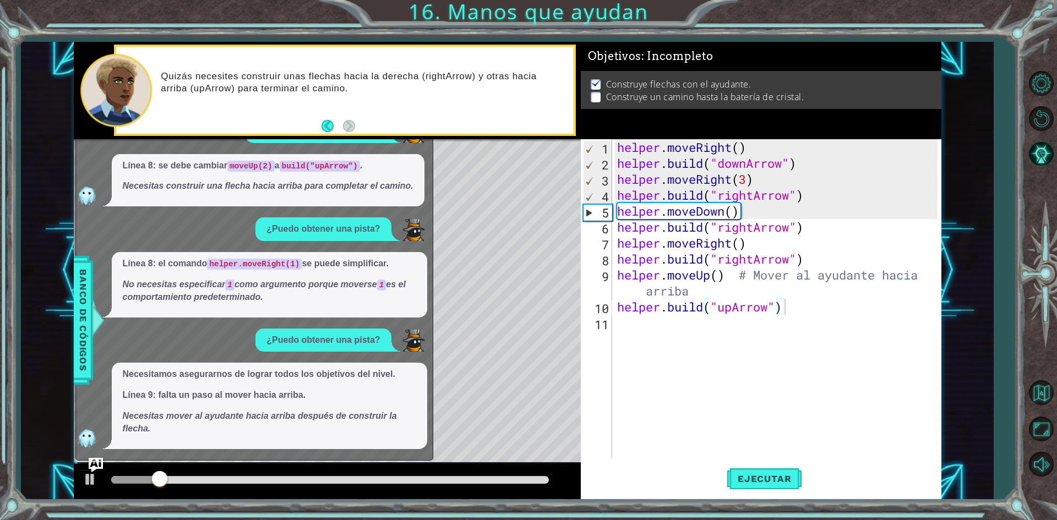
click at [101, 460] on img "Ask AI" at bounding box center [95, 465] width 14 height 14
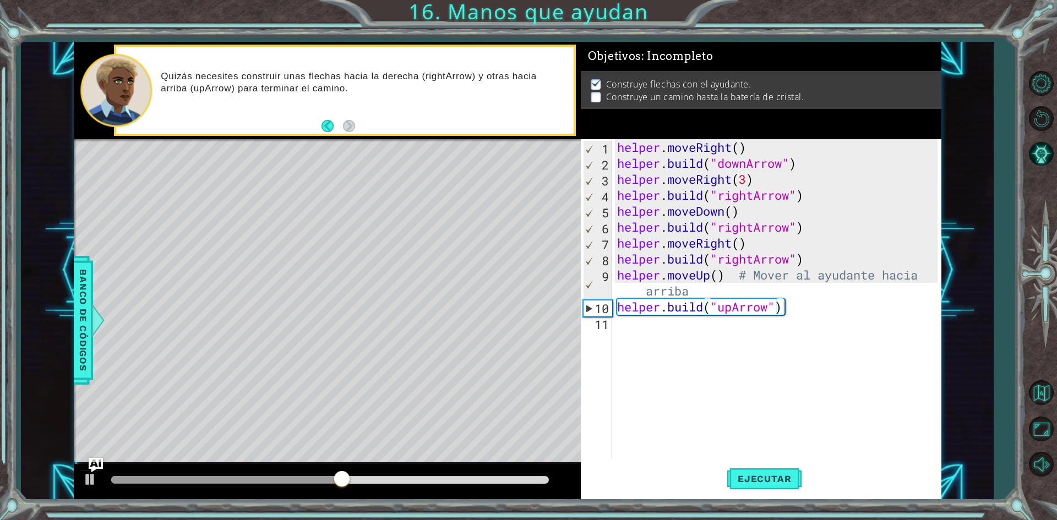
click at [96, 465] on img "Ask AI" at bounding box center [95, 465] width 14 height 14
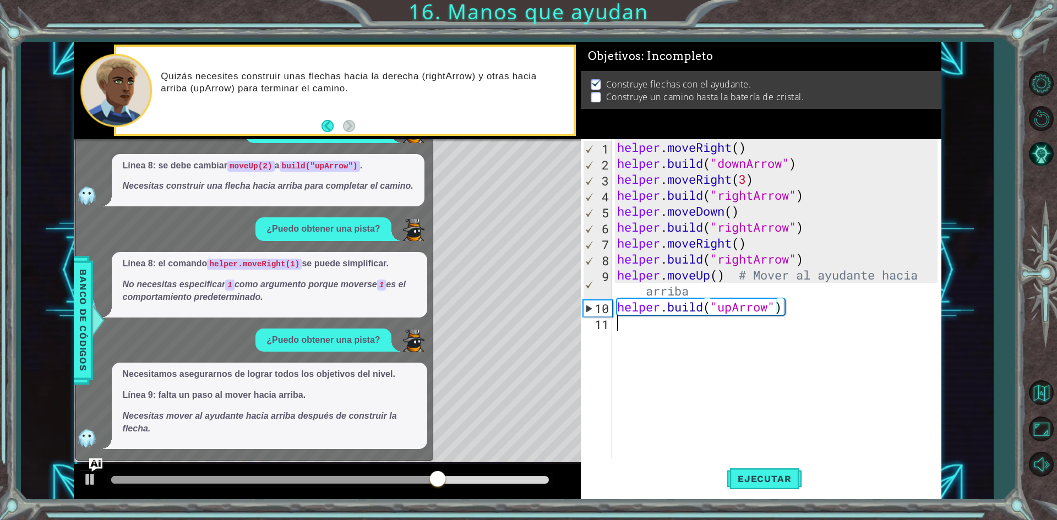
scroll to position [0, 0]
click at [655, 324] on div "helper . moveRight ( ) helper . build ( "downArrow" ) helper . moveRight ( 3 ) …" at bounding box center [779, 314] width 328 height 351
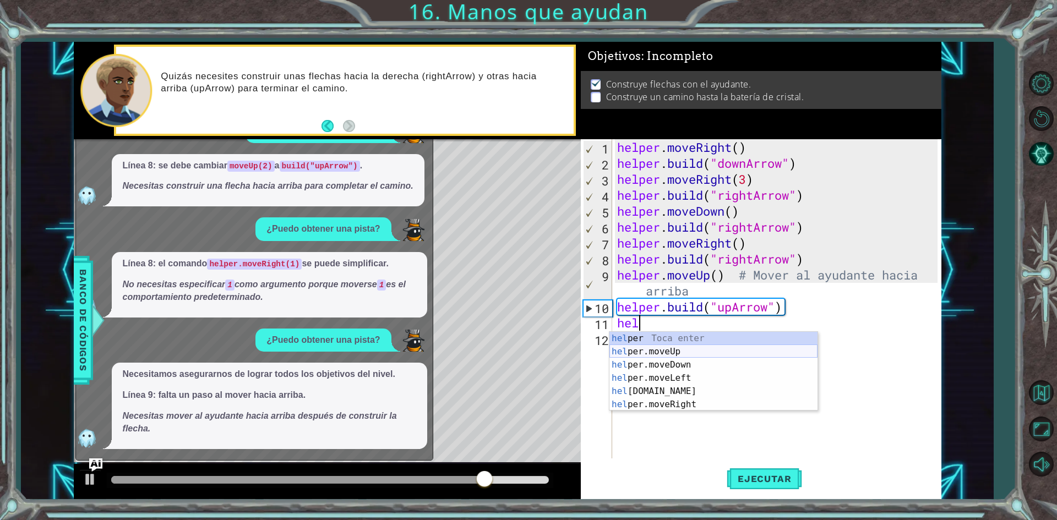
click at [660, 351] on div "hel per Toca enter hel per.moveUp Toca enter hel per.moveDown Toca enter hel pe…" at bounding box center [713, 385] width 208 height 106
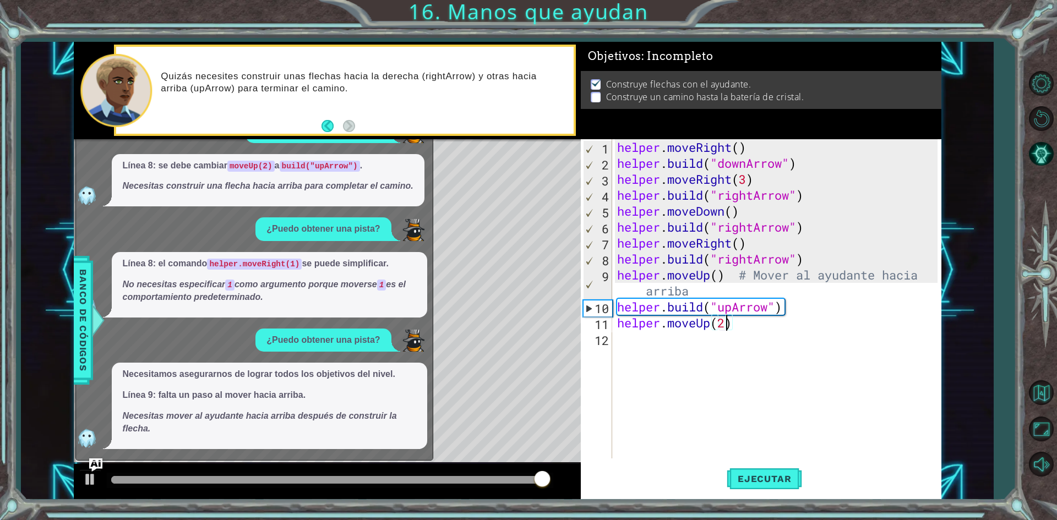
scroll to position [0, 4]
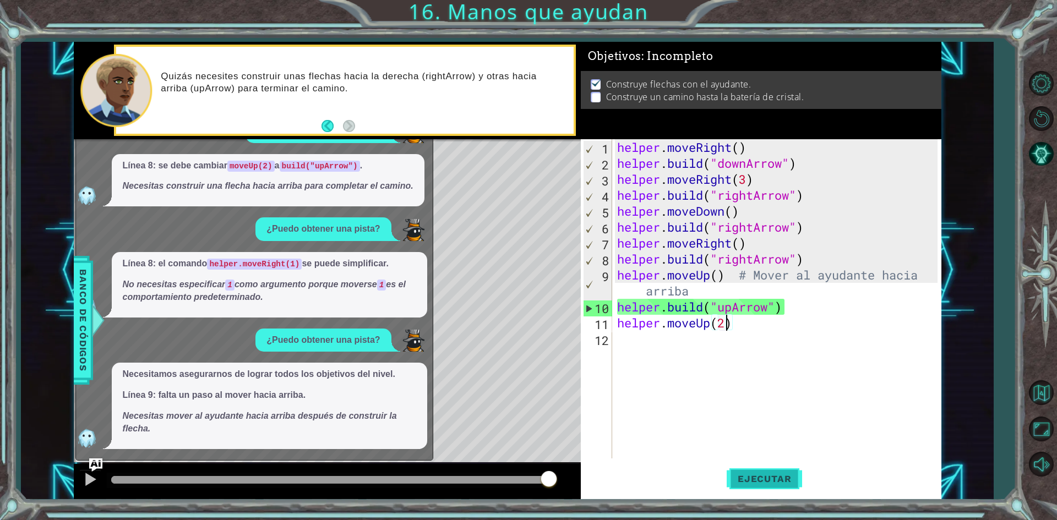
type textarea "helper.moveUp(2)"
click at [775, 476] on span "Ejecutar" at bounding box center [764, 478] width 75 height 11
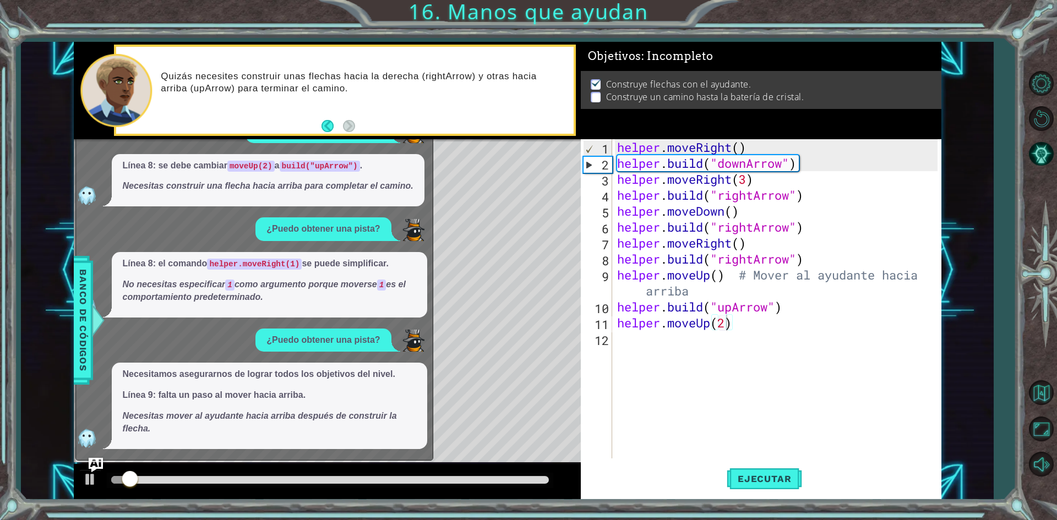
click at [97, 460] on img "Ask AI" at bounding box center [95, 465] width 14 height 14
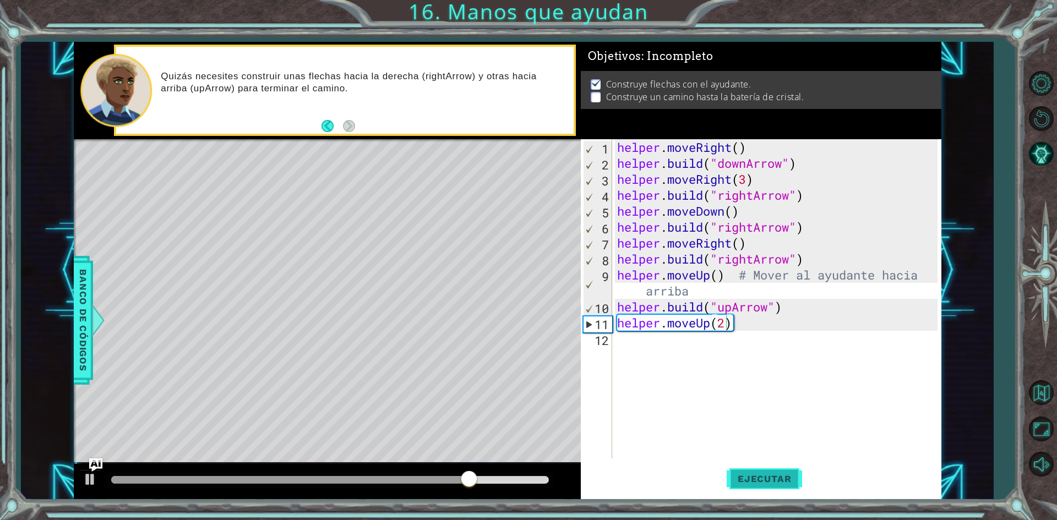
click at [782, 472] on button "Ejecutar" at bounding box center [764, 479] width 75 height 36
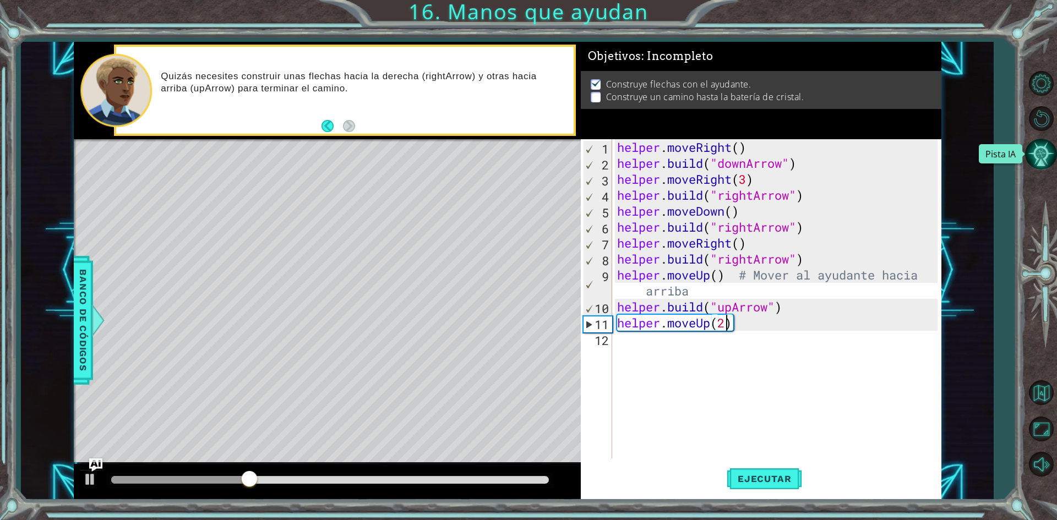
click at [1044, 157] on button "Pista IA" at bounding box center [1041, 154] width 32 height 32
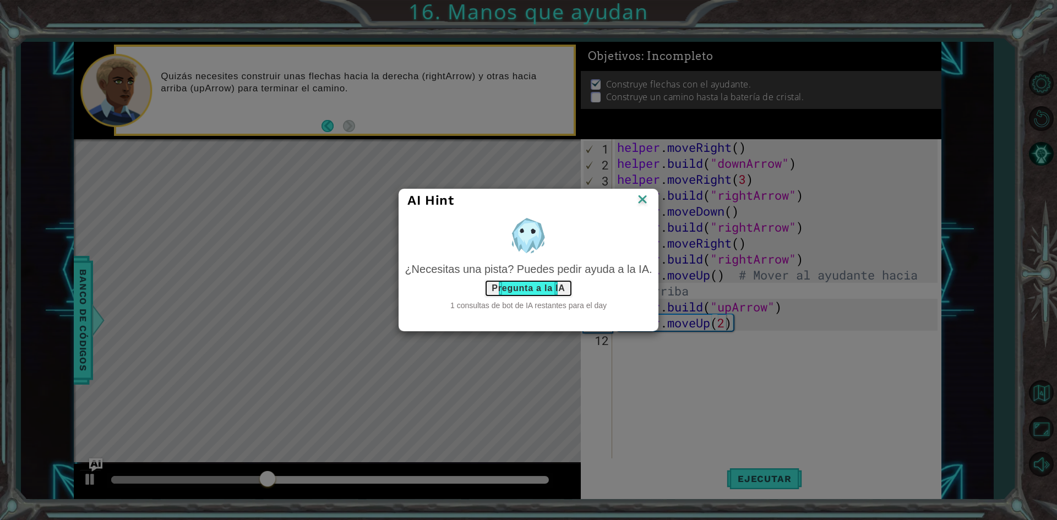
click at [524, 290] on button "Pregunta a la IA" at bounding box center [528, 289] width 88 height 18
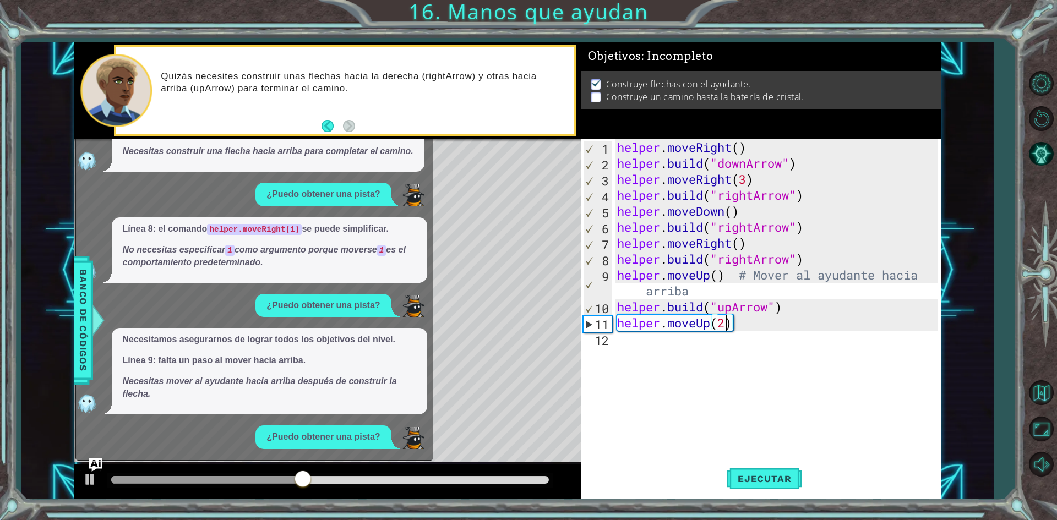
scroll to position [255, 0]
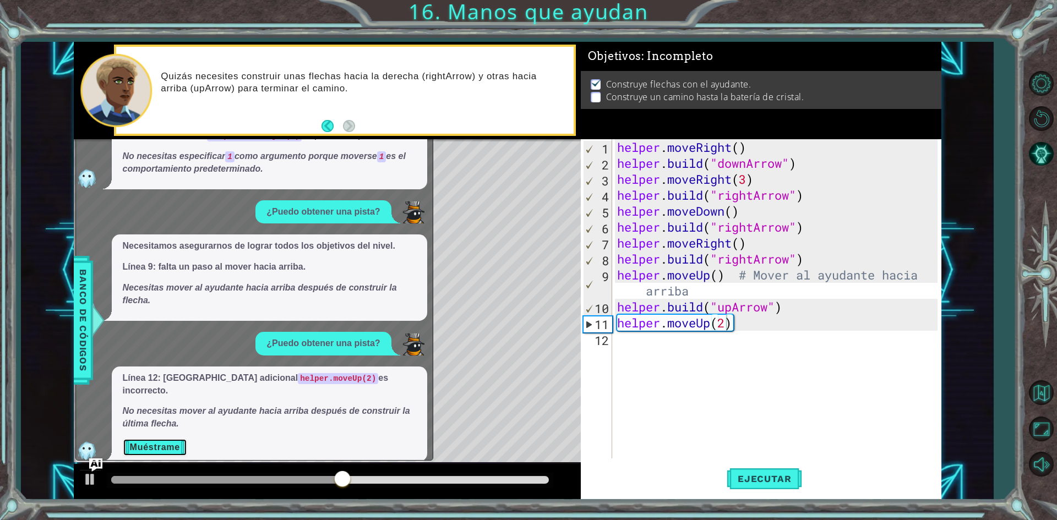
click at [156, 439] on button "Muéstrame" at bounding box center [155, 448] width 64 height 18
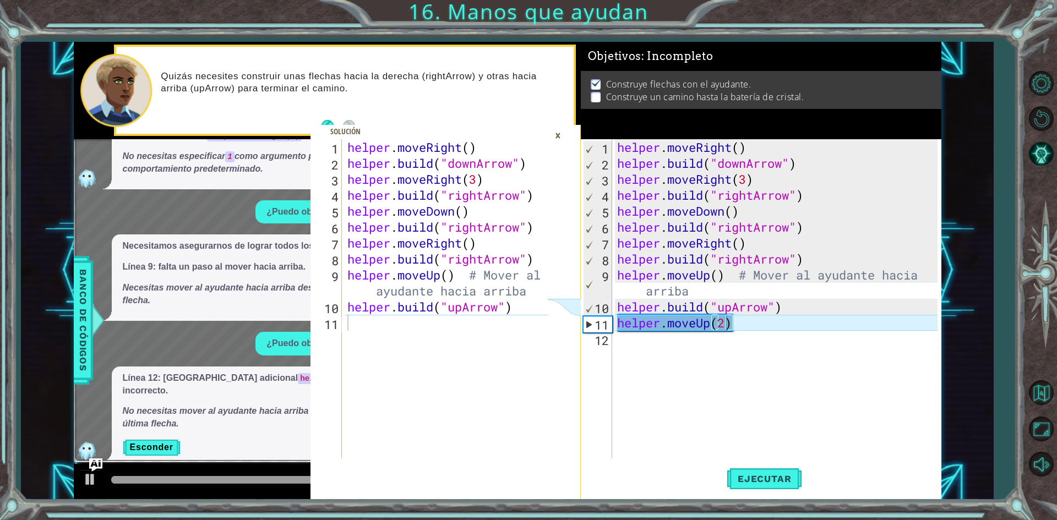
click at [351, 324] on div "helper . moveRight ( ) helper . build ( "downArrow" ) helper . moveRight ( 3 ) …" at bounding box center [449, 314] width 208 height 351
drag, startPoint x: 346, startPoint y: 322, endPoint x: 569, endPoint y: 336, distance: 223.4
click at [569, 336] on div "1 2 3 4 5 6 7 8 9 10 11 helper . moveRight ( ) helper . build ( "downArrow" ) h…" at bounding box center [446, 319] width 270 height 360
click at [619, 323] on div "helper . moveRight ( ) helper . build ( "downArrow" ) helper . moveRight ( 3 ) …" at bounding box center [779, 314] width 328 height 351
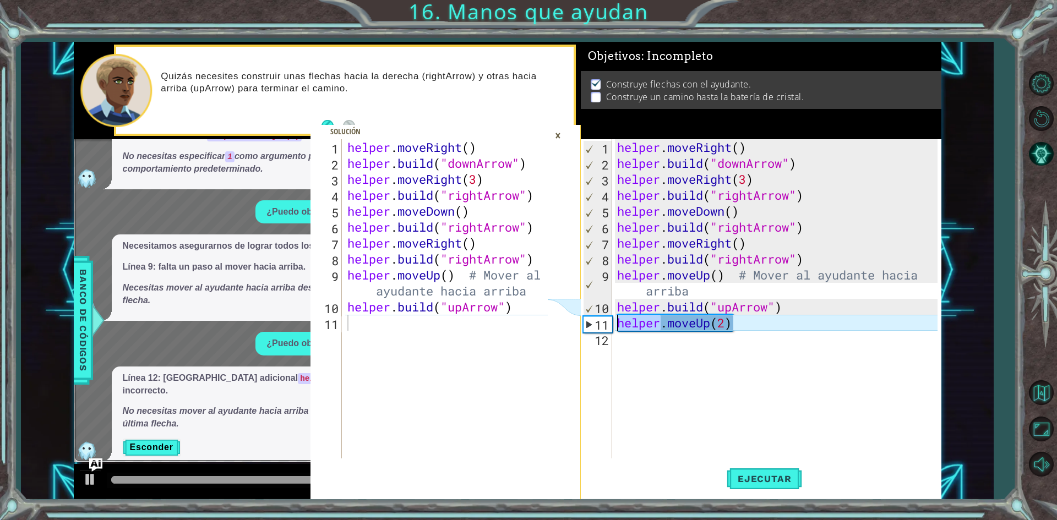
drag, startPoint x: 619, startPoint y: 323, endPoint x: 649, endPoint y: 323, distance: 30.3
click at [630, 323] on div "helper . moveRight ( ) helper . build ( "downArrow" ) helper . moveRight ( 3 ) …" at bounding box center [779, 314] width 328 height 351
drag, startPoint x: 680, startPoint y: 322, endPoint x: 698, endPoint y: 318, distance: 18.6
click at [694, 319] on div "helper . moveRight ( ) helper . build ( "downArrow" ) helper . moveRight ( 3 ) …" at bounding box center [779, 314] width 328 height 351
click at [743, 324] on div "helper . moveRight ( ) helper . build ( "downArrow" ) helper . moveRight ( 3 ) …" at bounding box center [779, 314] width 328 height 351
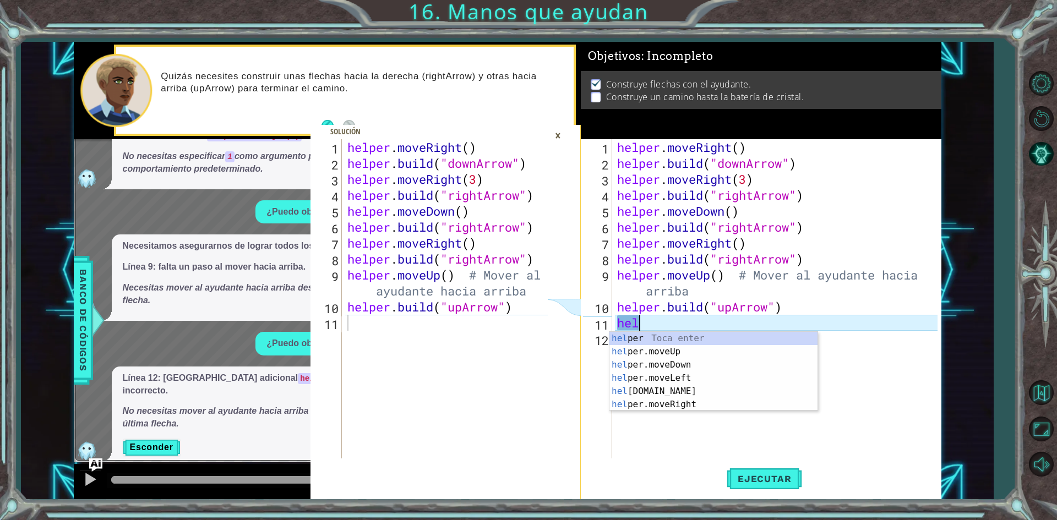
scroll to position [0, 0]
type textarea "h"
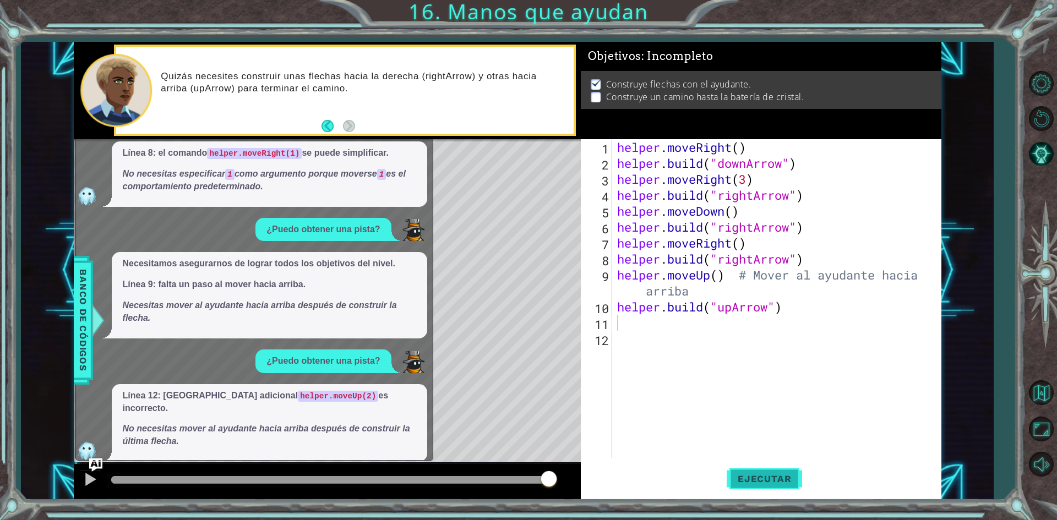
click at [755, 461] on button "Ejecutar" at bounding box center [764, 479] width 75 height 36
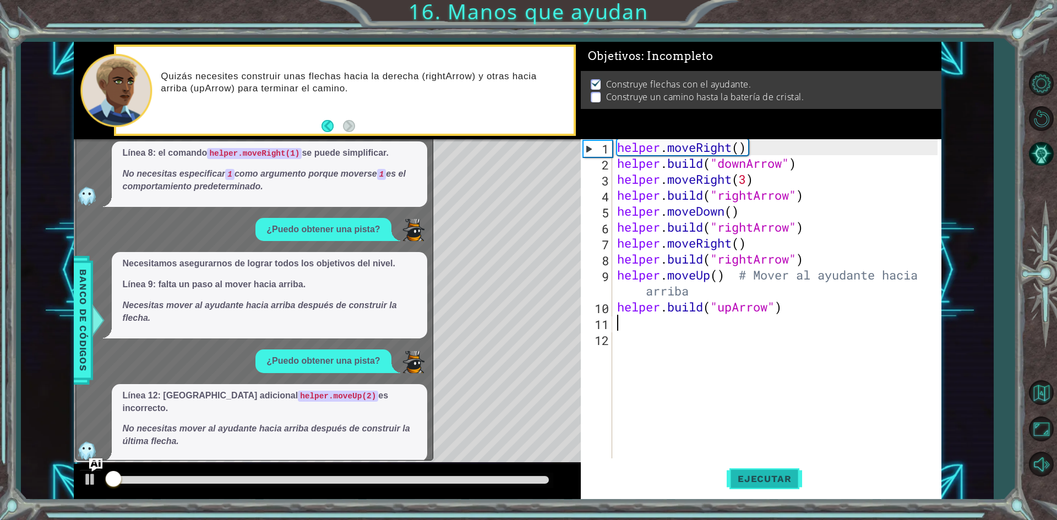
click at [744, 481] on span "Ejecutar" at bounding box center [764, 478] width 75 height 11
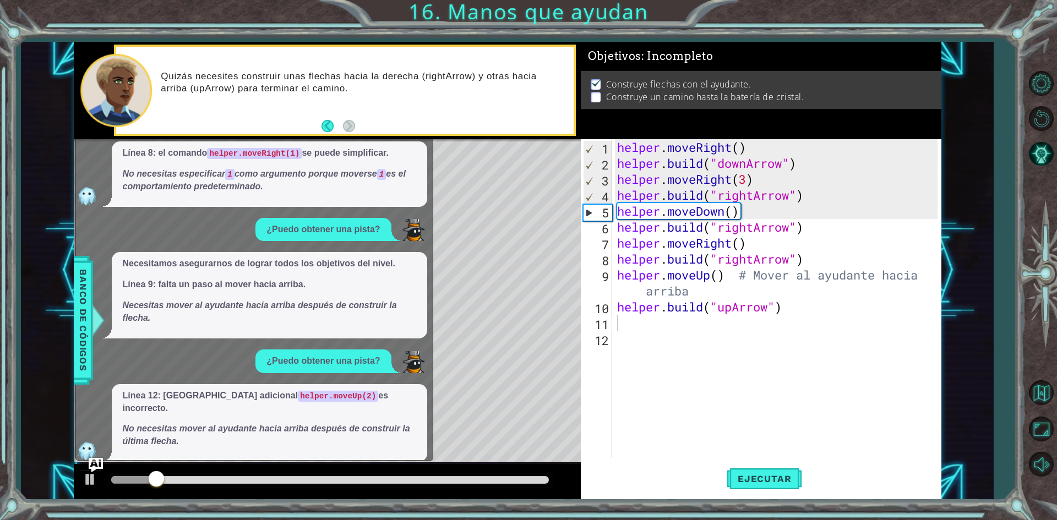
click at [91, 460] on img "Ask AI" at bounding box center [95, 465] width 14 height 14
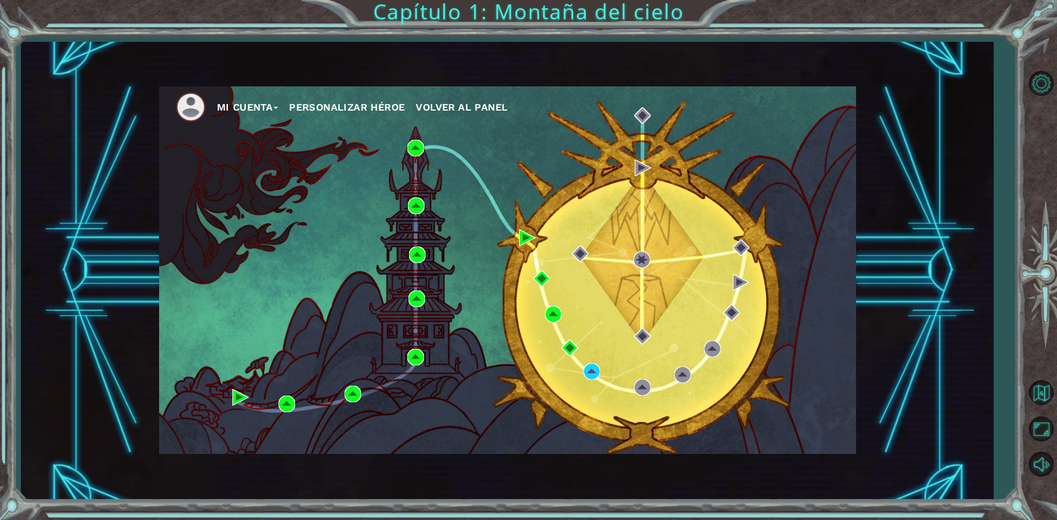
click at [237, 115] on button "Mi Cuenta" at bounding box center [248, 107] width 62 height 17
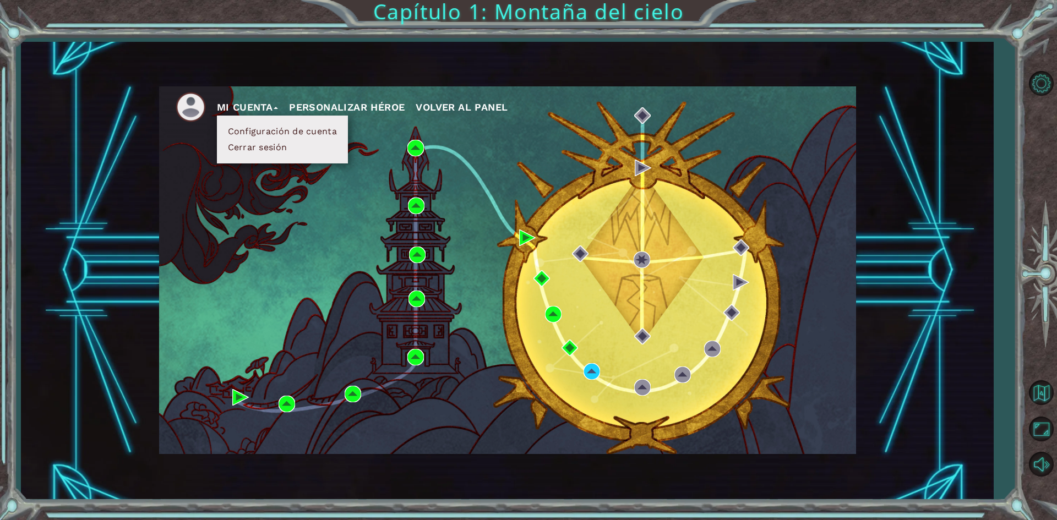
click at [259, 151] on button "Cerrar sesión" at bounding box center [258, 147] width 66 height 12
